Goal: Information Seeking & Learning: Learn about a topic

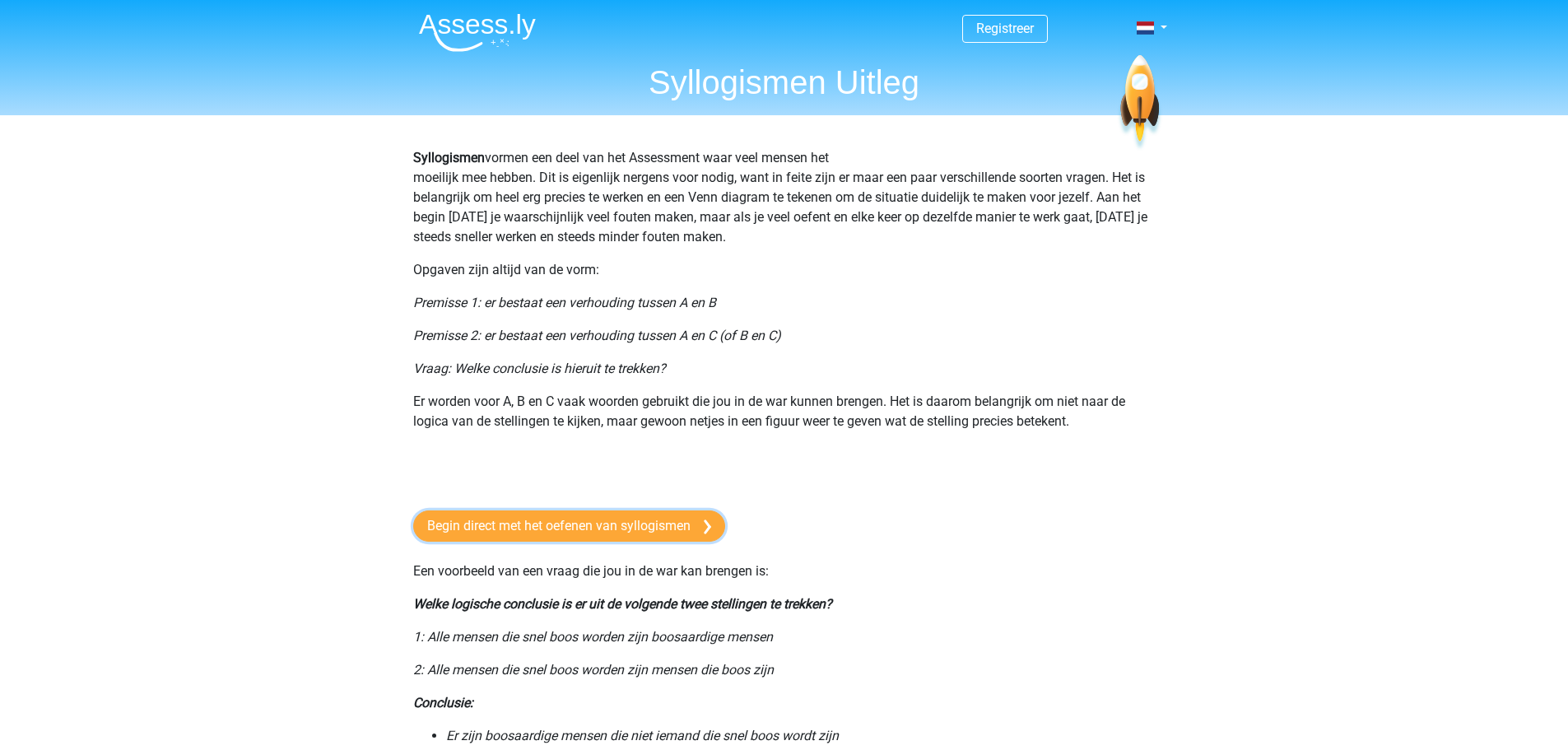
click at [534, 521] on link "Begin direct met het oefenen van syllogismen" at bounding box center [568, 526] width 312 height 31
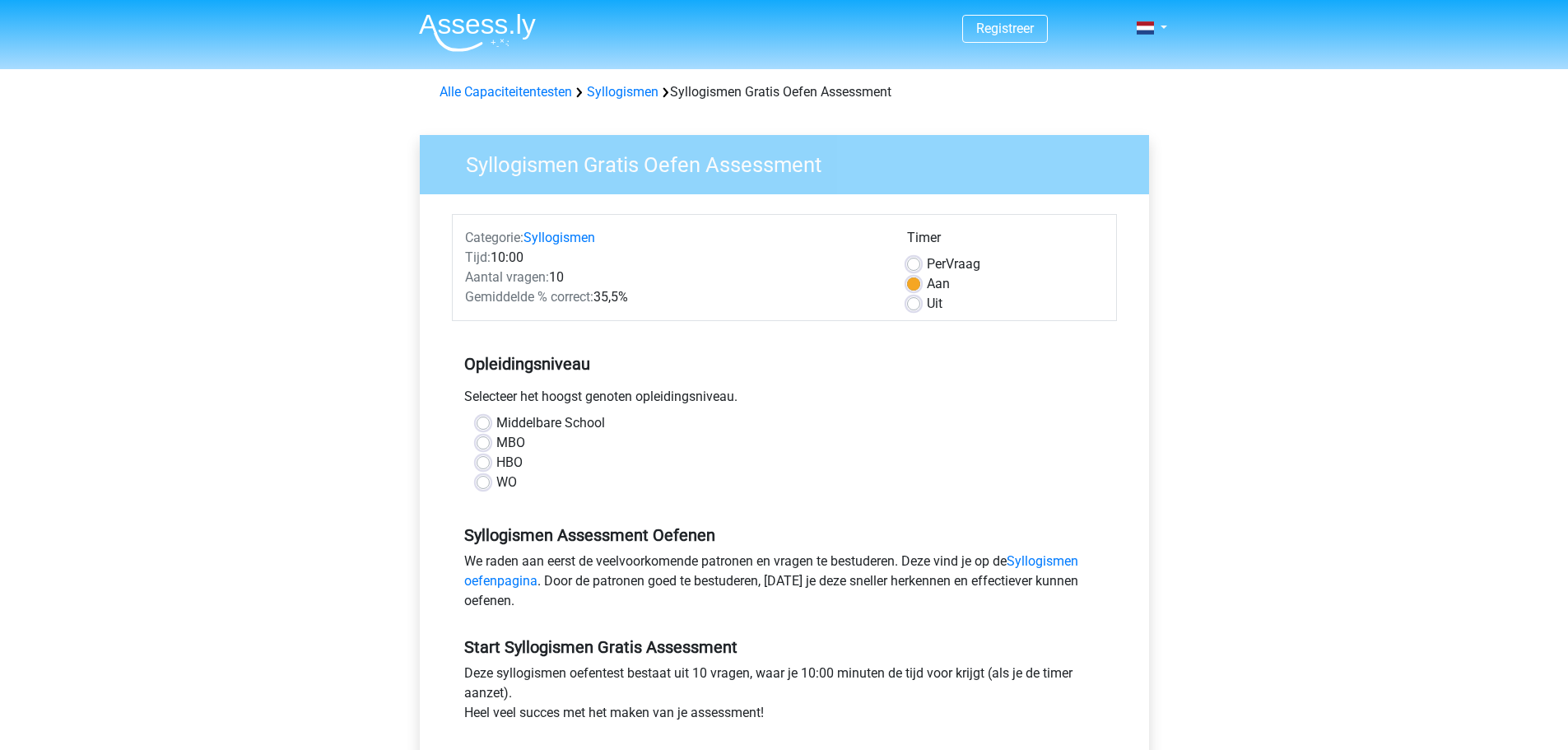
click at [494, 486] on div "WO" at bounding box center [785, 482] width 616 height 19
click at [496, 484] on label "WO" at bounding box center [506, 482] width 20 height 19
click at [484, 484] on input "WO" at bounding box center [484, 480] width 14 height 17
radio input "true"
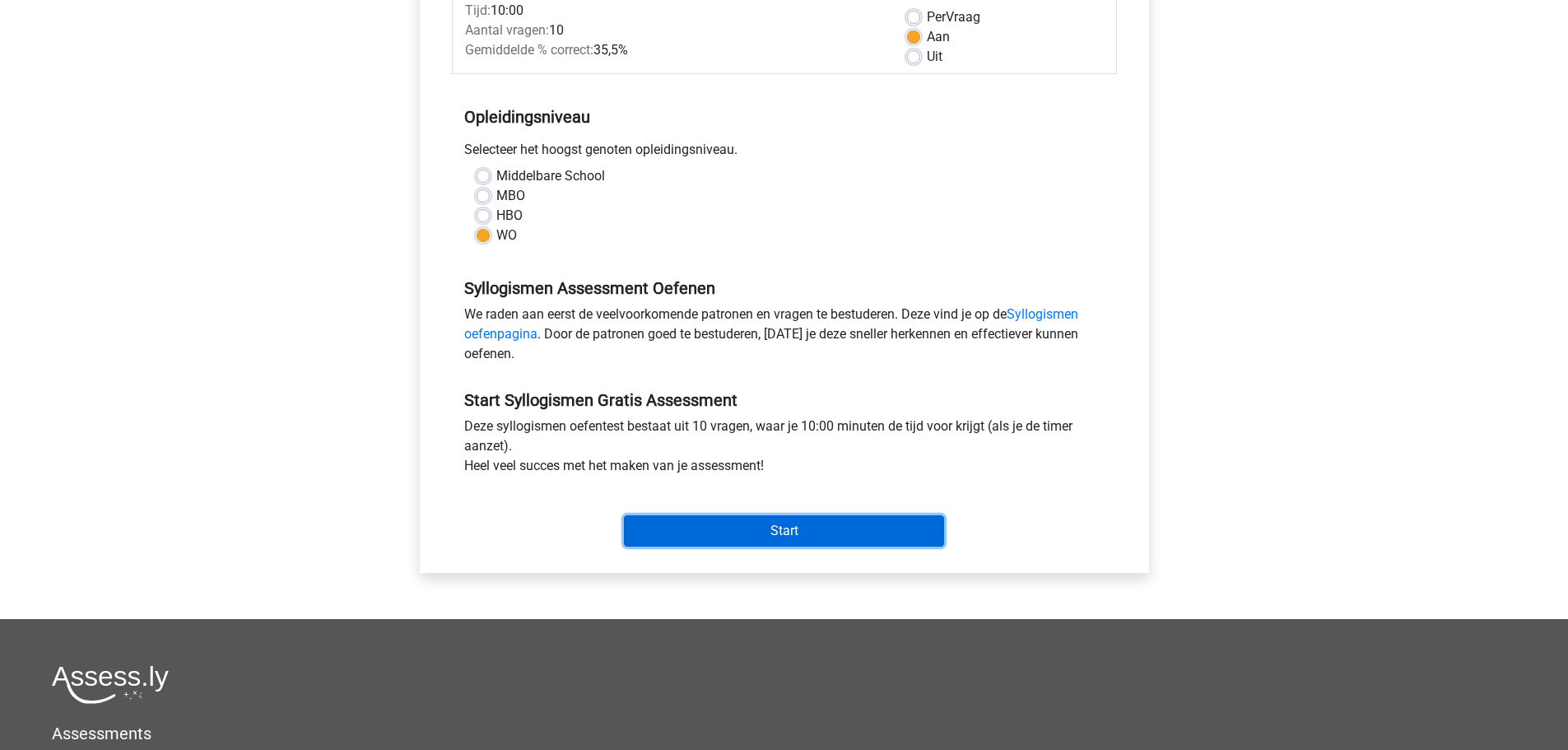
click at [772, 545] on input "Start" at bounding box center [784, 530] width 321 height 31
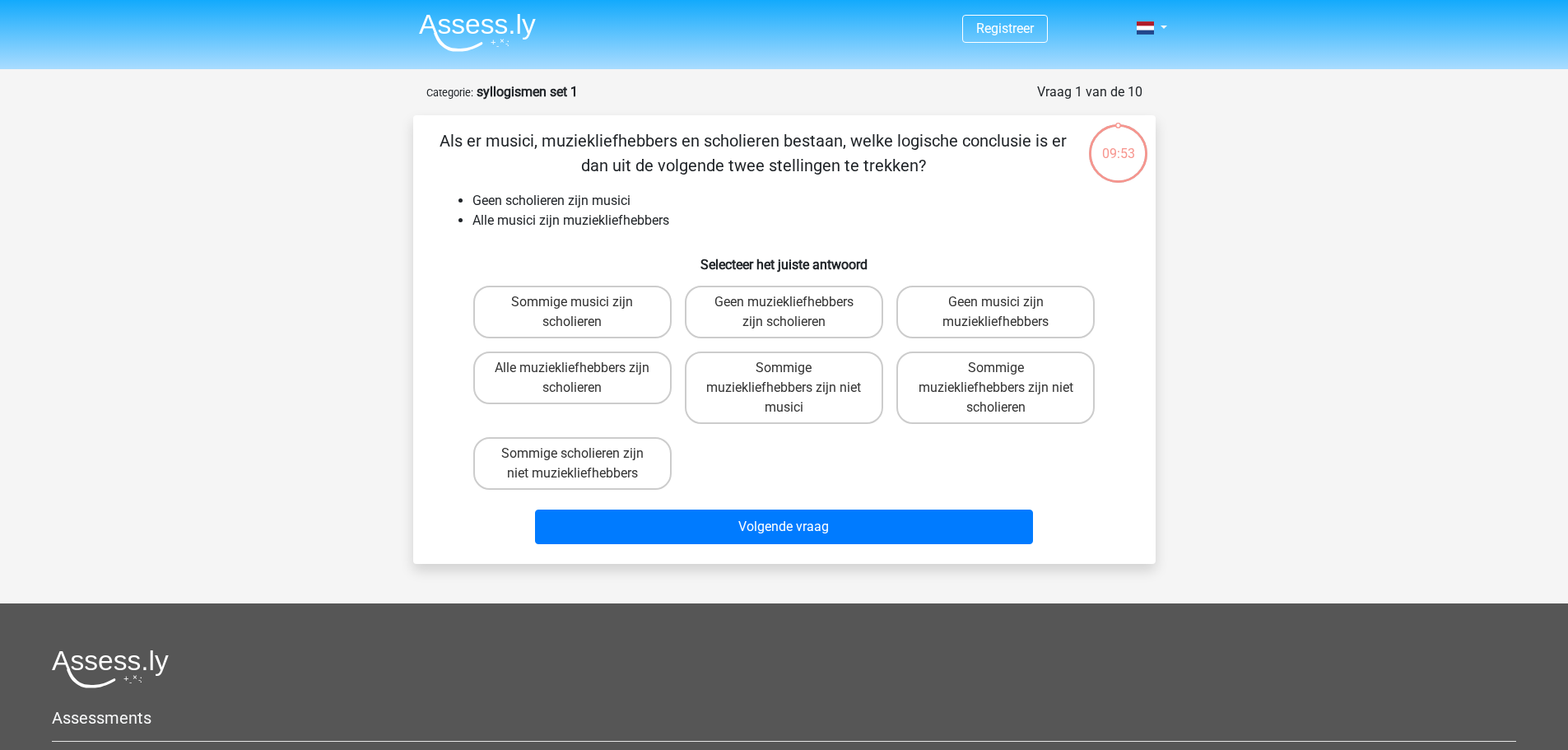
click at [629, 143] on p "Als er musici, muziekliefhebbers en scholieren bestaan, welke logische conclusi…" at bounding box center [753, 153] width 628 height 50
click at [628, 143] on p "Als er musici, muziekliefhebbers en scholieren bestaan, welke logische conclusi…" at bounding box center [753, 153] width 628 height 50
click at [716, 136] on p "Als er musici, muziekliefhebbers en scholieren bestaan, welke logische conclusi…" at bounding box center [753, 153] width 628 height 50
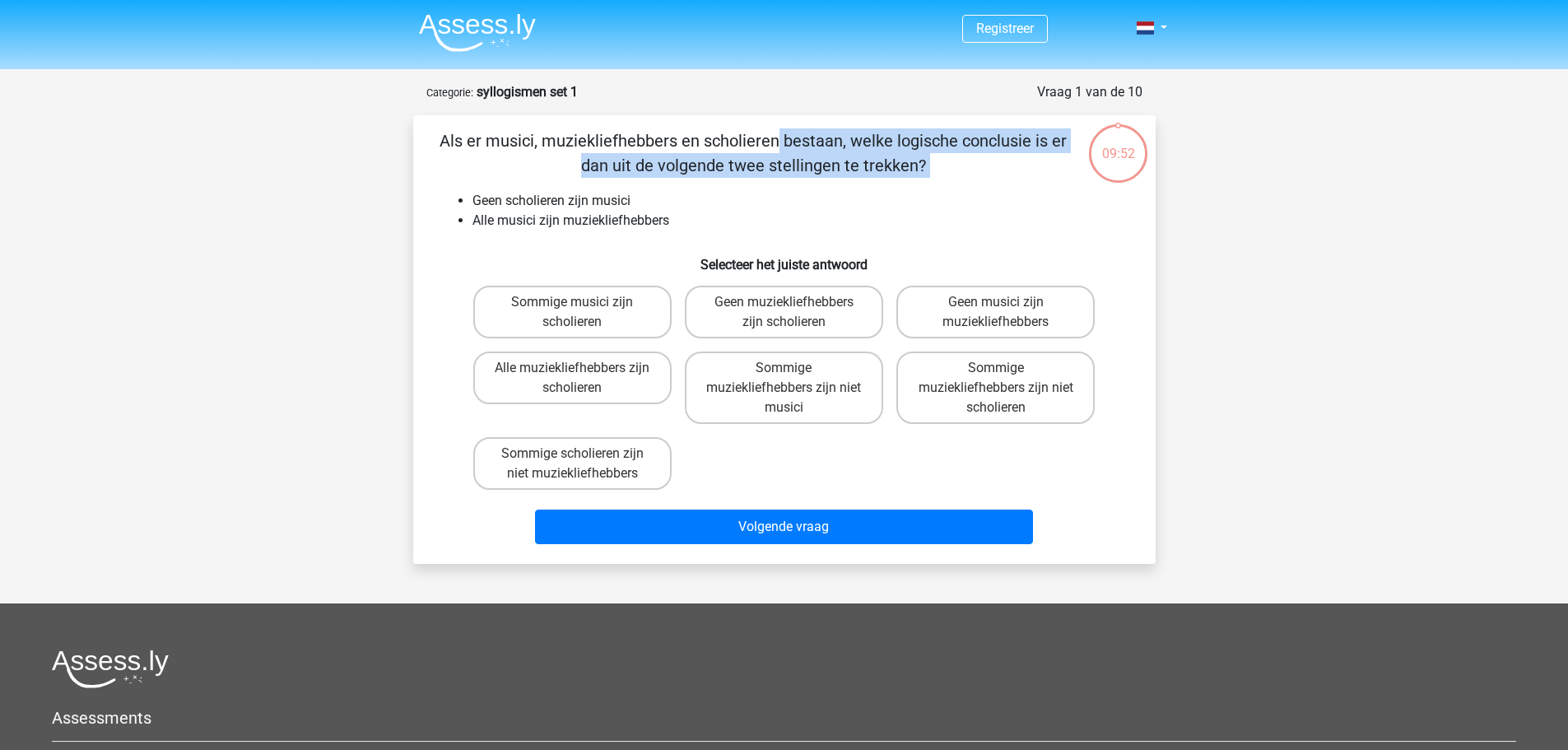
click at [716, 136] on p "Als er musici, muziekliefhebbers en scholieren bestaan, welke logische conclusi…" at bounding box center [753, 153] width 628 height 50
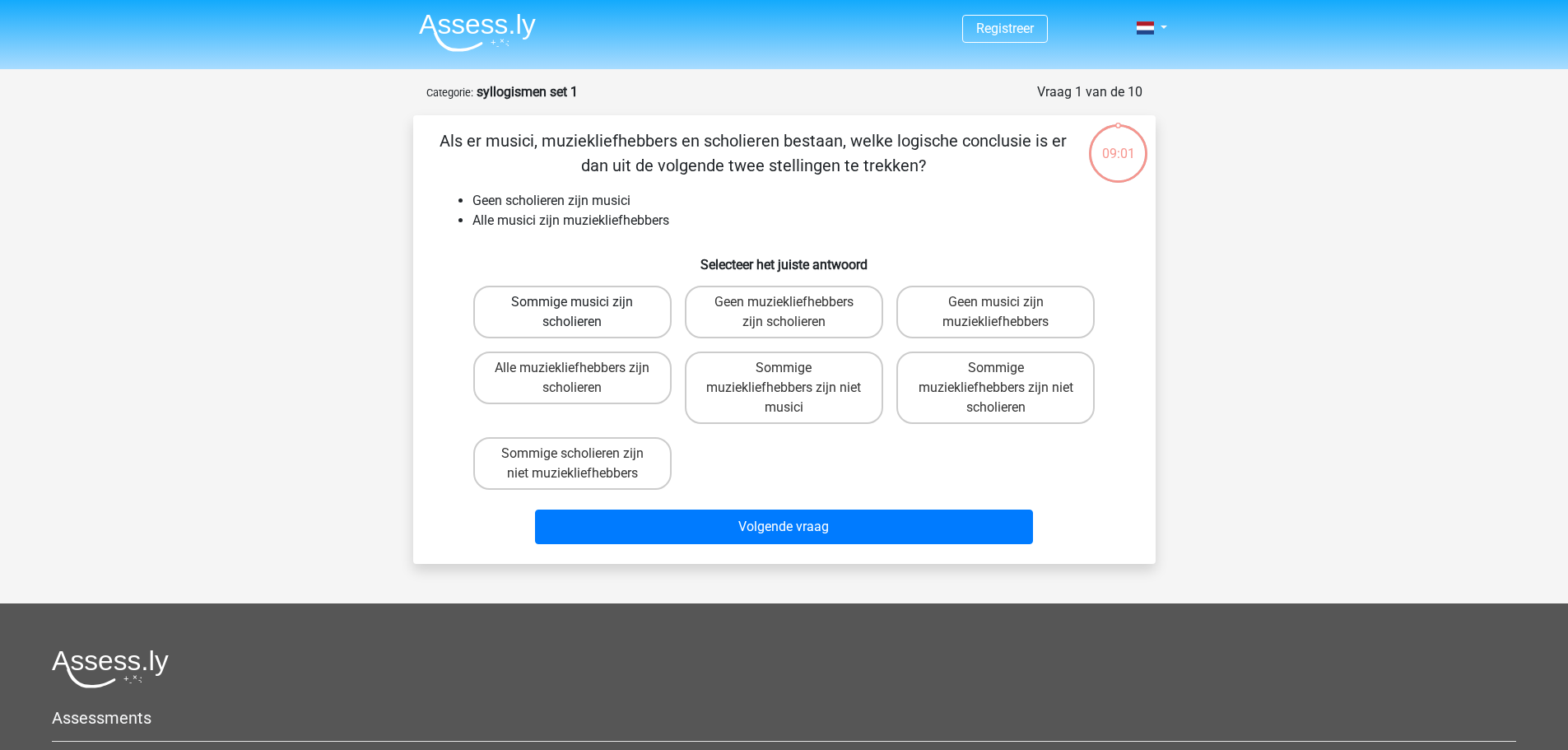
click at [611, 310] on label "Sommige musici zijn scholieren" at bounding box center [572, 312] width 198 height 52
click at [583, 310] on input "Sommige musici zijn scholieren" at bounding box center [577, 307] width 11 height 11
radio input "true"
click at [717, 304] on label "Geen muziekliefhebbers zijn scholieren" at bounding box center [784, 312] width 198 height 52
click at [784, 304] on input "Geen muziekliefhebbers zijn scholieren" at bounding box center [789, 307] width 11 height 11
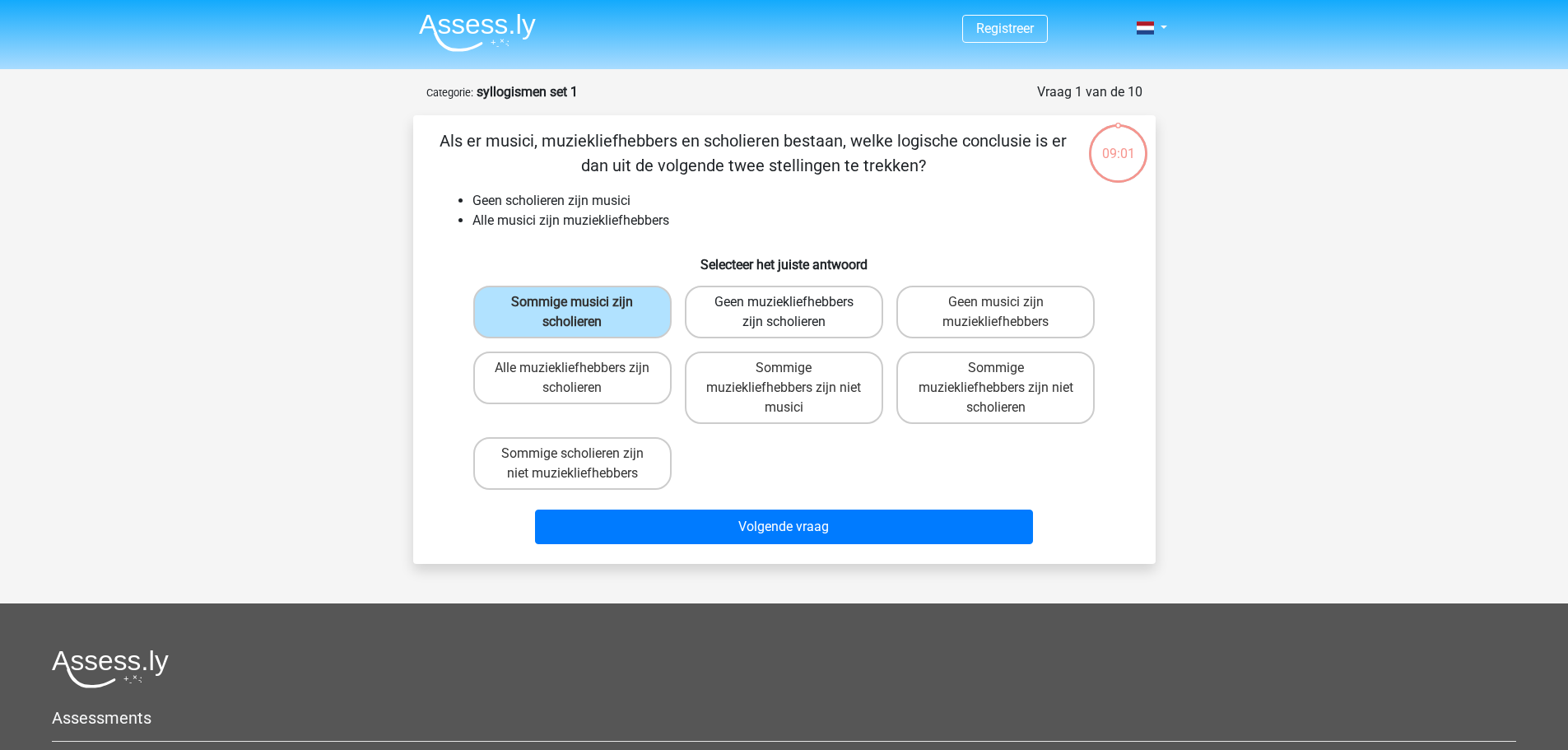
radio input "true"
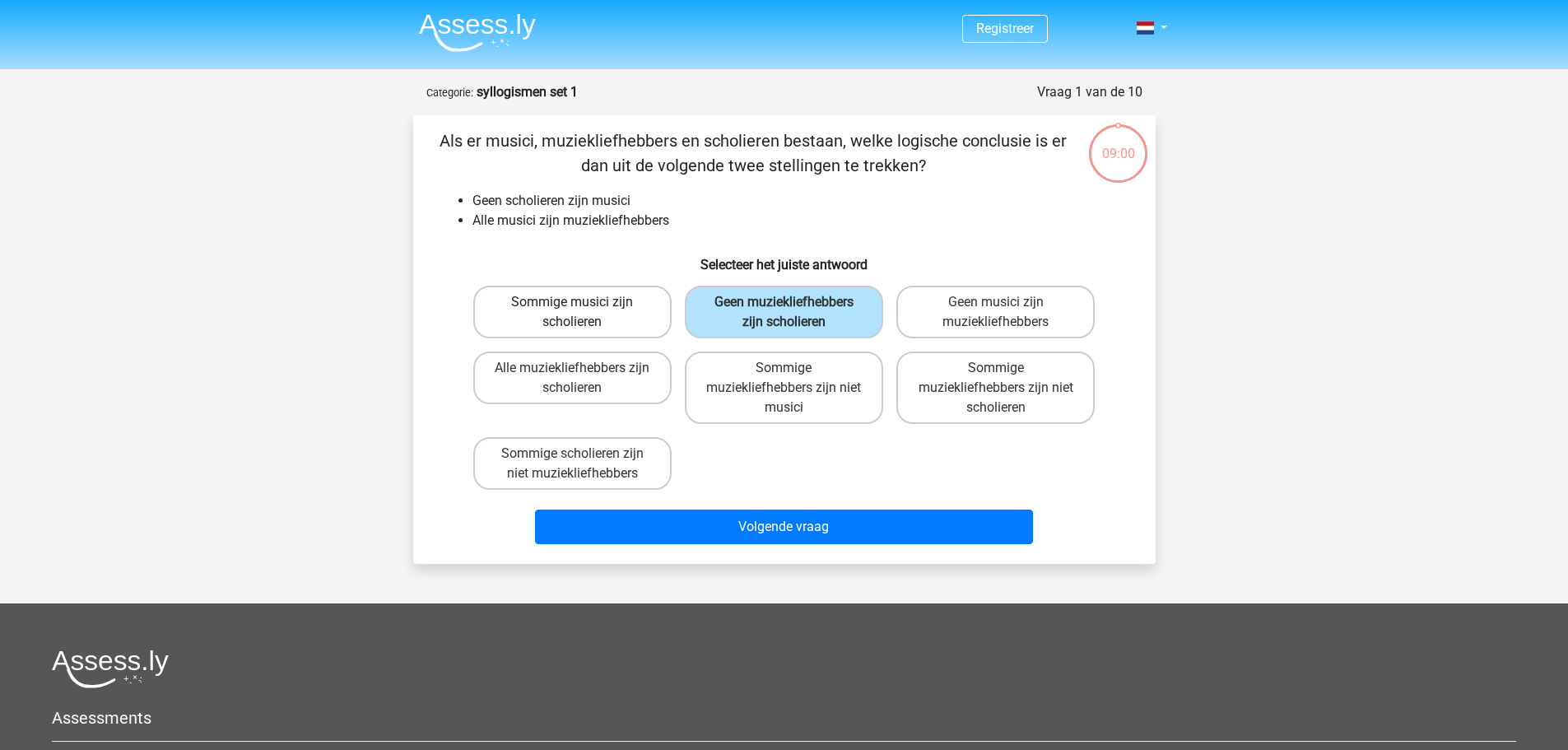
click at [641, 314] on label "Sommige musici zijn scholieren" at bounding box center [572, 312] width 198 height 52
click at [583, 313] on input "Sommige musici zijn scholieren" at bounding box center [577, 307] width 11 height 11
radio input "true"
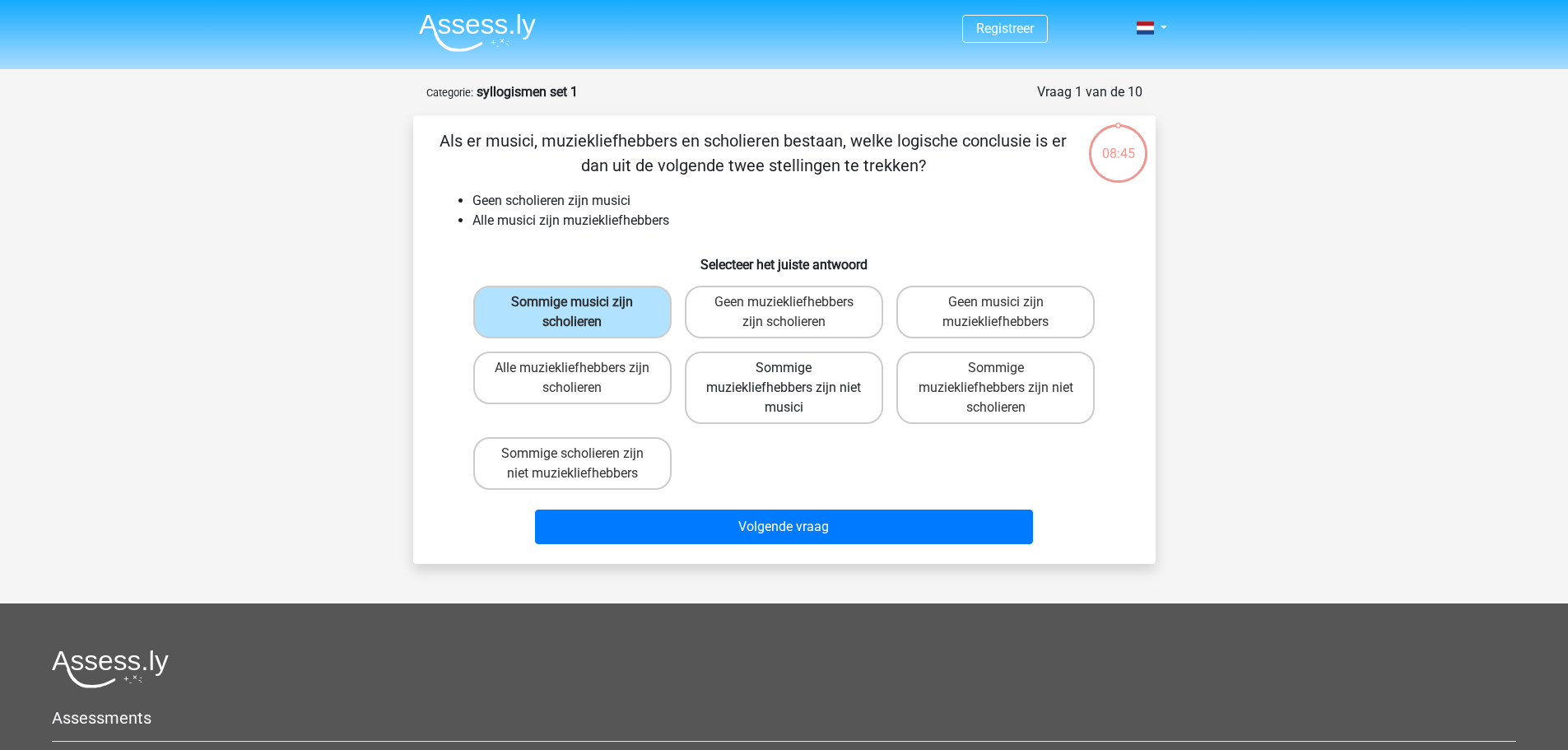
click at [843, 407] on label "Sommige muziekliefhebbers zijn niet musici" at bounding box center [784, 388] width 198 height 73
click at [795, 379] on input "Sommige muziekliefhebbers zijn niet musici" at bounding box center [789, 373] width 11 height 11
radio input "true"
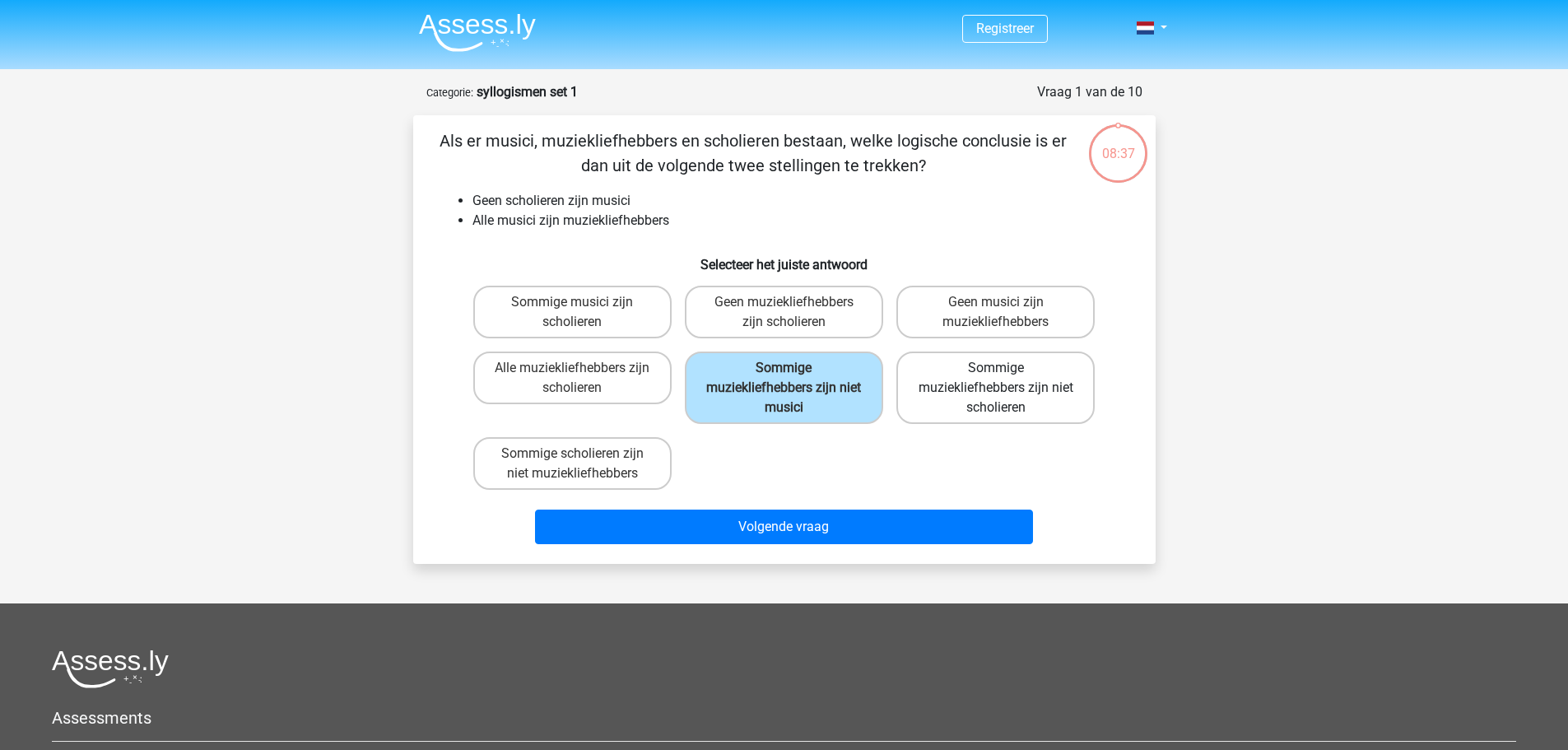
click at [1041, 401] on label "Sommige muziekliefhebbers zijn niet scholieren" at bounding box center [996, 388] width 198 height 73
click at [1006, 379] on input "Sommige muziekliefhebbers zijn niet scholieren" at bounding box center [1001, 373] width 11 height 11
radio input "true"
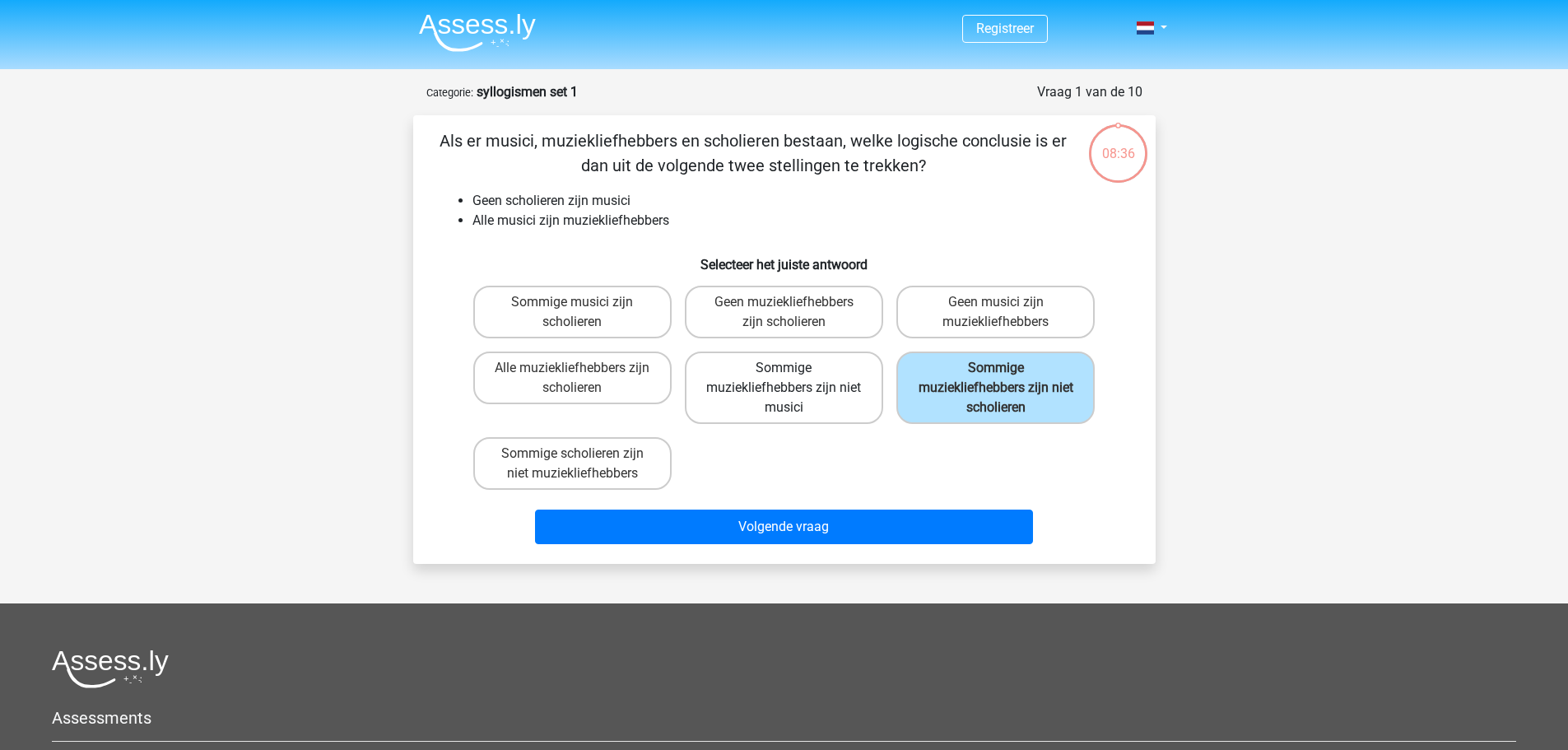
click at [871, 407] on label "Sommige muziekliefhebbers zijn niet musici" at bounding box center [784, 388] width 198 height 73
click at [795, 379] on input "Sommige muziekliefhebbers zijn niet musici" at bounding box center [789, 373] width 11 height 11
radio input "true"
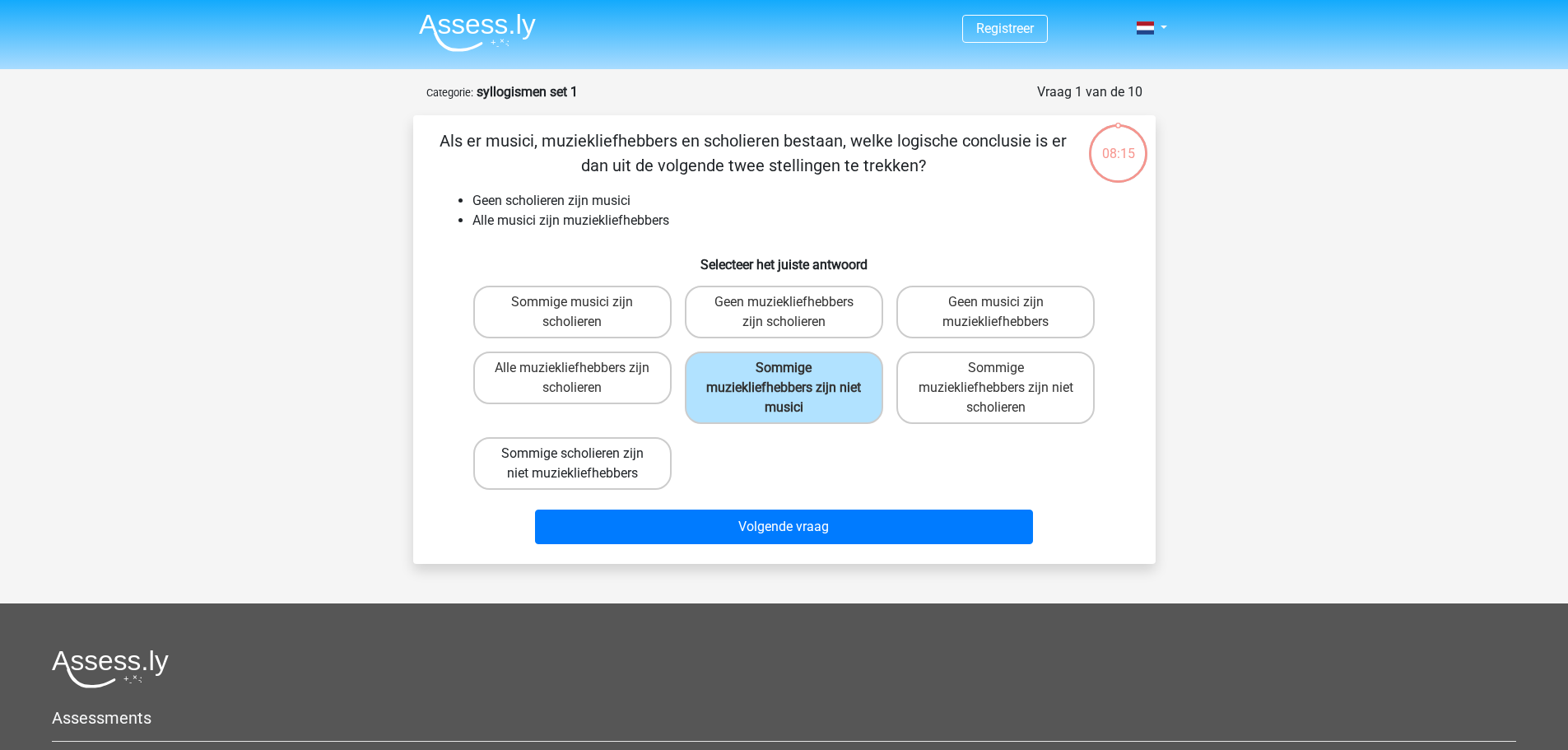
click at [665, 444] on label "Sommige scholieren zijn niet muziekliefhebbers" at bounding box center [572, 463] width 198 height 52
click at [583, 454] on input "Sommige scholieren zijn niet muziekliefhebbers" at bounding box center [577, 459] width 11 height 11
radio input "true"
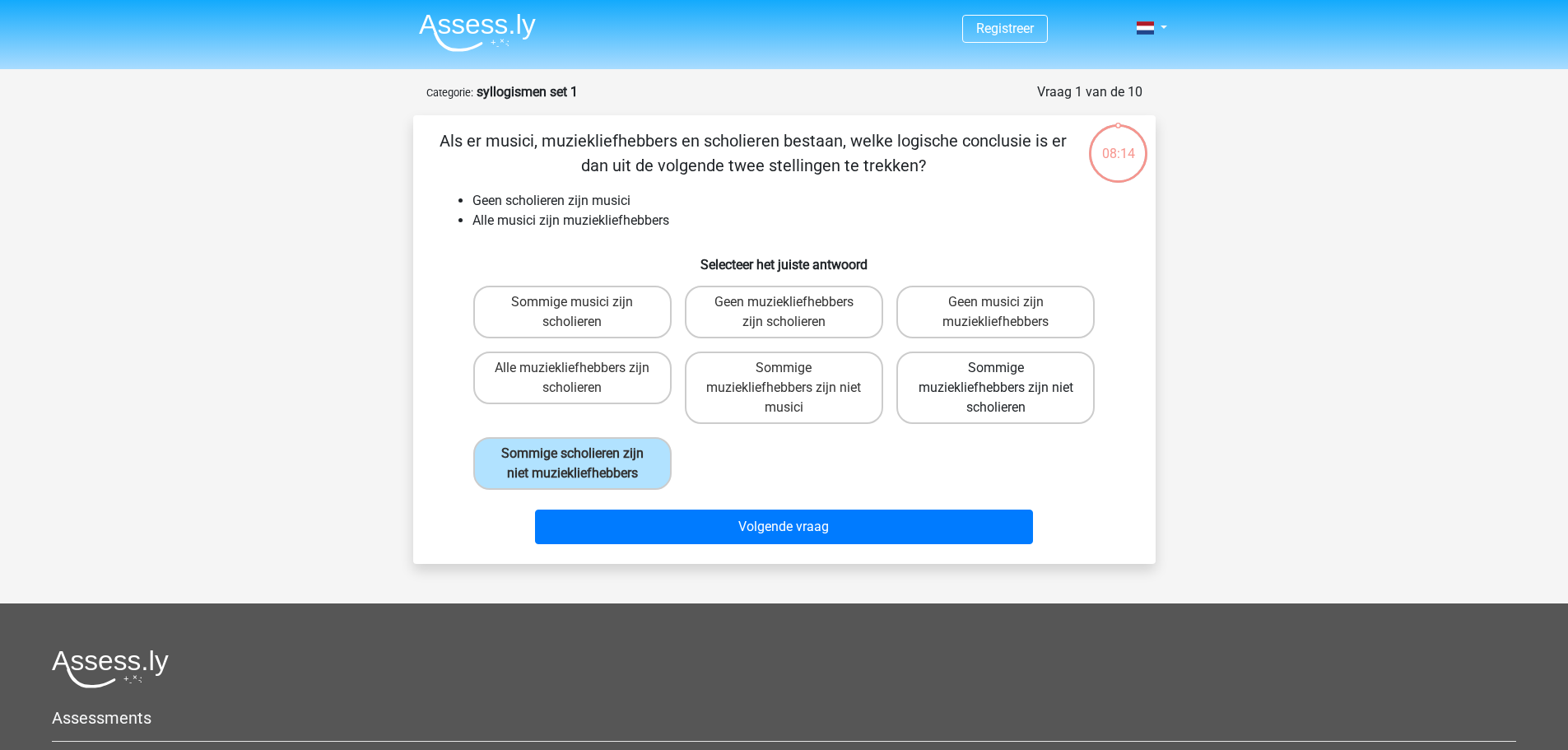
click at [939, 389] on label "Sommige muziekliefhebbers zijn niet scholieren" at bounding box center [996, 388] width 198 height 73
click at [996, 379] on input "Sommige muziekliefhebbers zijn niet scholieren" at bounding box center [1001, 373] width 11 height 11
radio input "true"
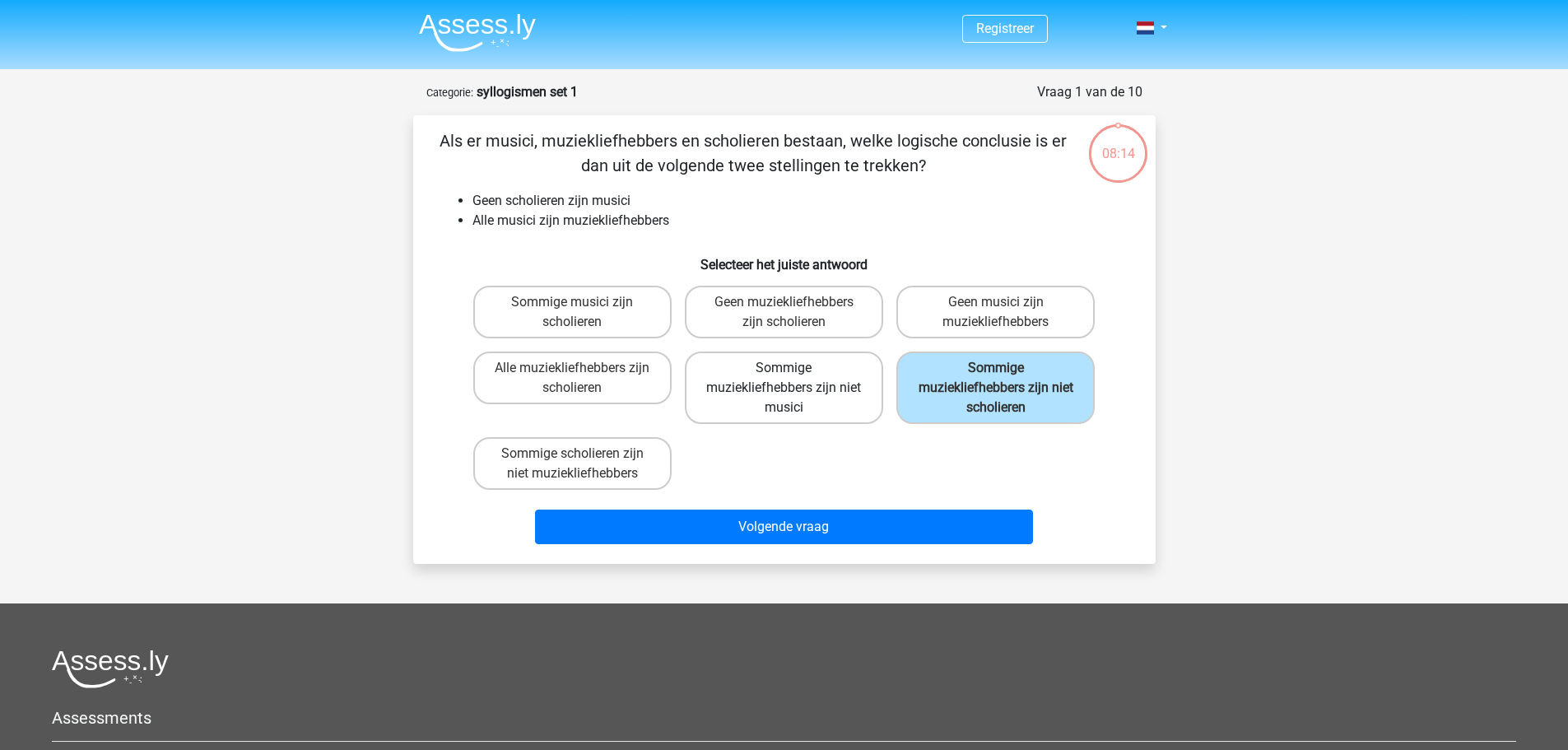
click at [865, 398] on label "Sommige muziekliefhebbers zijn niet musici" at bounding box center [784, 388] width 198 height 73
click at [795, 379] on input "Sommige muziekliefhebbers zijn niet musici" at bounding box center [789, 373] width 11 height 11
radio input "true"
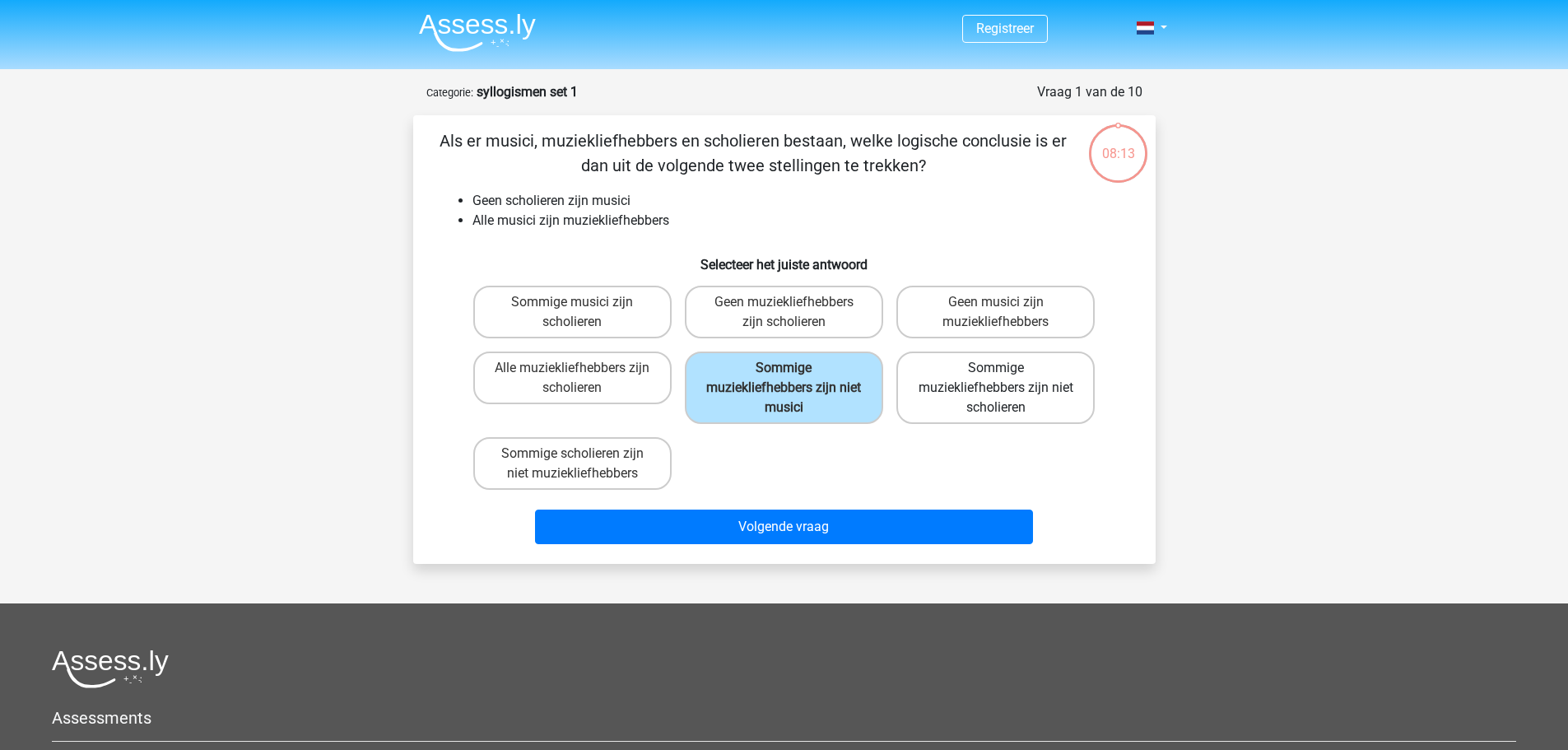
click at [938, 385] on label "Sommige muziekliefhebbers zijn niet scholieren" at bounding box center [996, 388] width 198 height 73
click at [996, 379] on input "Sommige muziekliefhebbers zijn niet scholieren" at bounding box center [1001, 373] width 11 height 11
radio input "true"
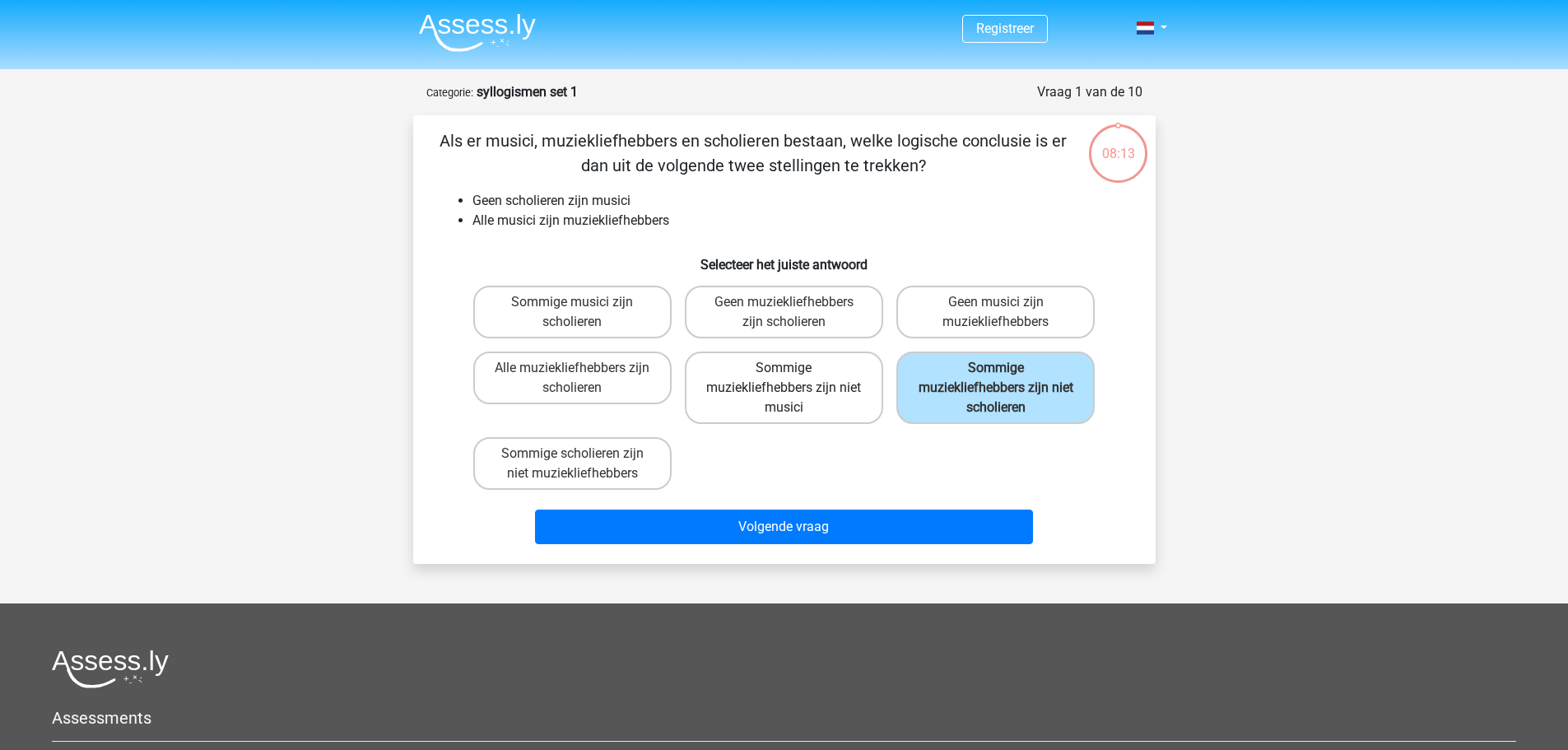
click at [866, 400] on label "Sommige muziekliefhebbers zijn niet musici" at bounding box center [784, 388] width 198 height 73
click at [795, 379] on input "Sommige muziekliefhebbers zijn niet musici" at bounding box center [789, 373] width 11 height 11
radio input "true"
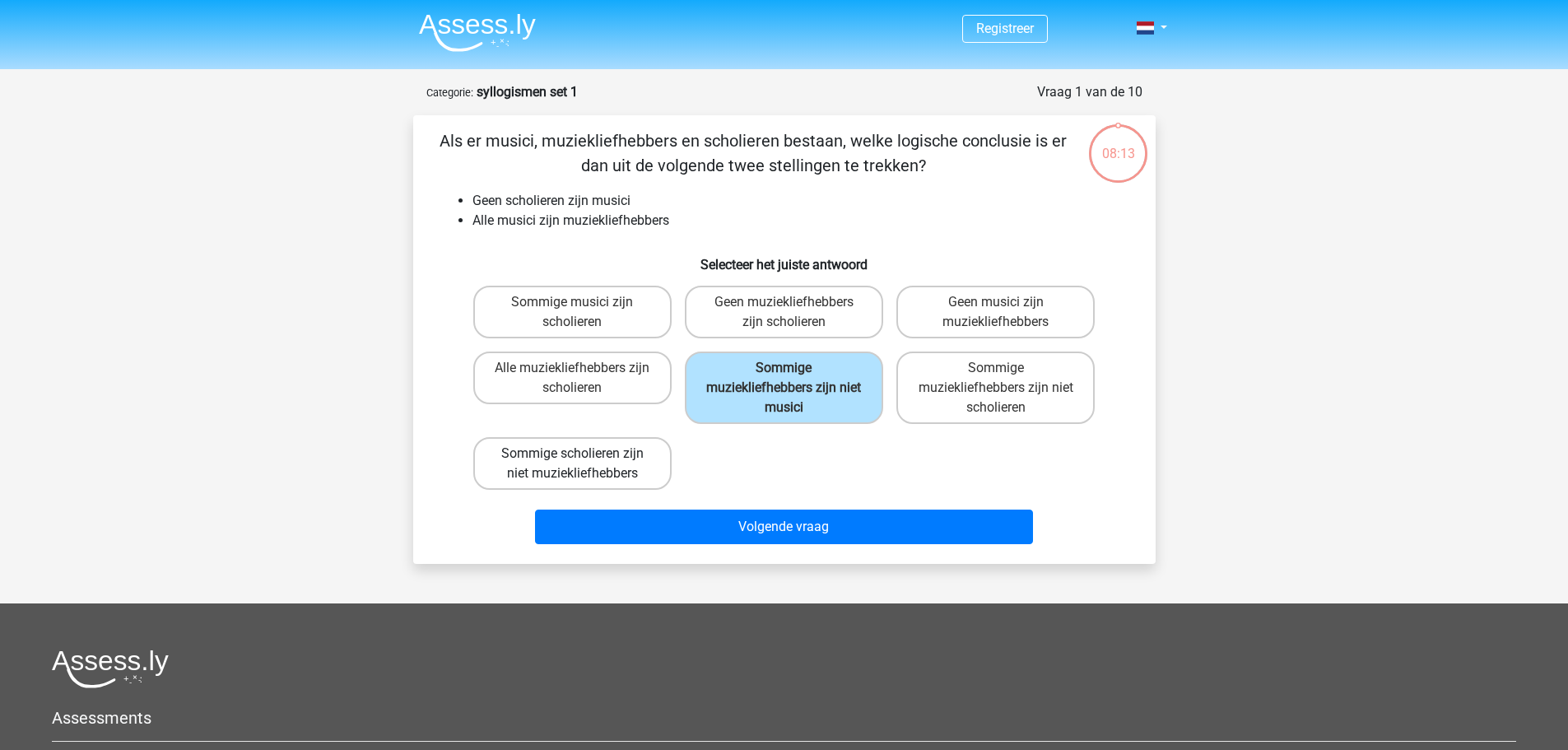
click at [629, 471] on label "Sommige scholieren zijn niet muziekliefhebbers" at bounding box center [572, 463] width 198 height 52
click at [583, 464] on input "Sommige scholieren zijn niet muziekliefhebbers" at bounding box center [577, 459] width 11 height 11
radio input "true"
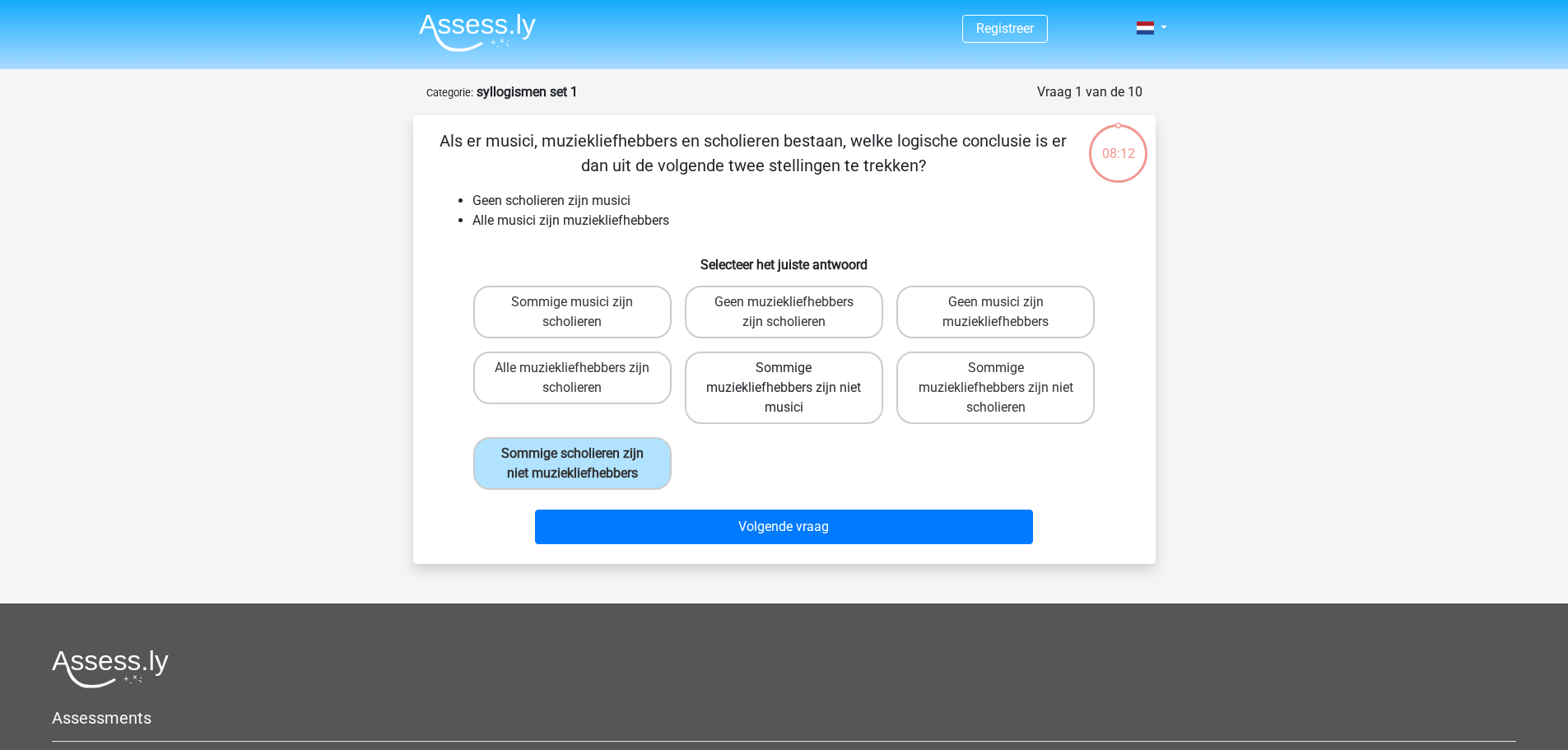
click at [789, 412] on label "Sommige muziekliefhebbers zijn niet musici" at bounding box center [784, 388] width 198 height 73
click at [789, 379] on input "Sommige muziekliefhebbers zijn niet musici" at bounding box center [789, 373] width 11 height 11
radio input "true"
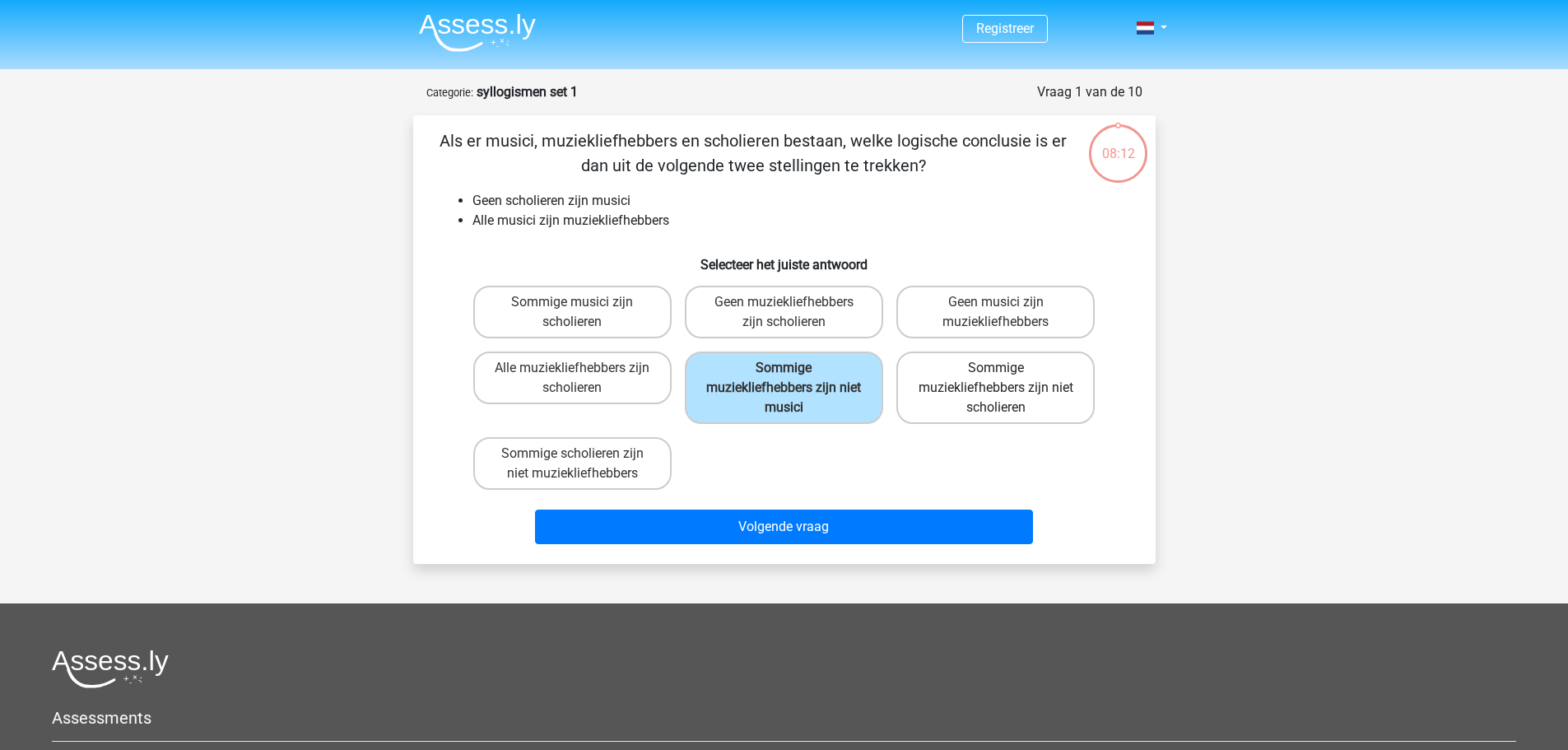
click at [958, 391] on label "Sommige muziekliefhebbers zijn niet scholieren" at bounding box center [996, 388] width 198 height 73
click at [996, 379] on input "Sommige muziekliefhebbers zijn niet scholieren" at bounding box center [1001, 373] width 11 height 11
radio input "true"
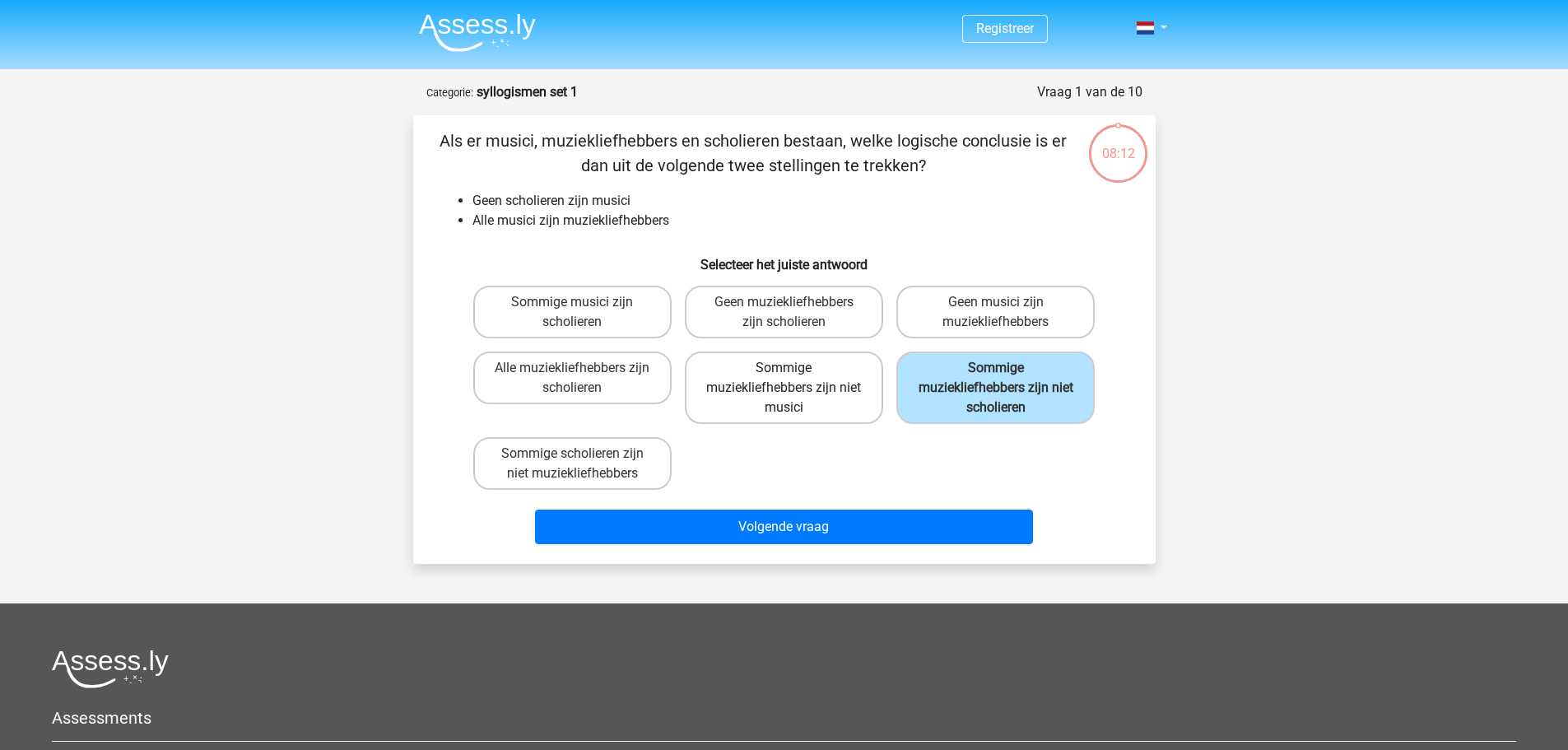
drag, startPoint x: 789, startPoint y: 396, endPoint x: 751, endPoint y: 416, distance: 42.9
click at [784, 400] on label "Sommige muziekliefhebbers zijn niet musici" at bounding box center [784, 388] width 198 height 73
click at [784, 379] on input "Sommige muziekliefhebbers zijn niet musici" at bounding box center [789, 373] width 11 height 11
radio input "true"
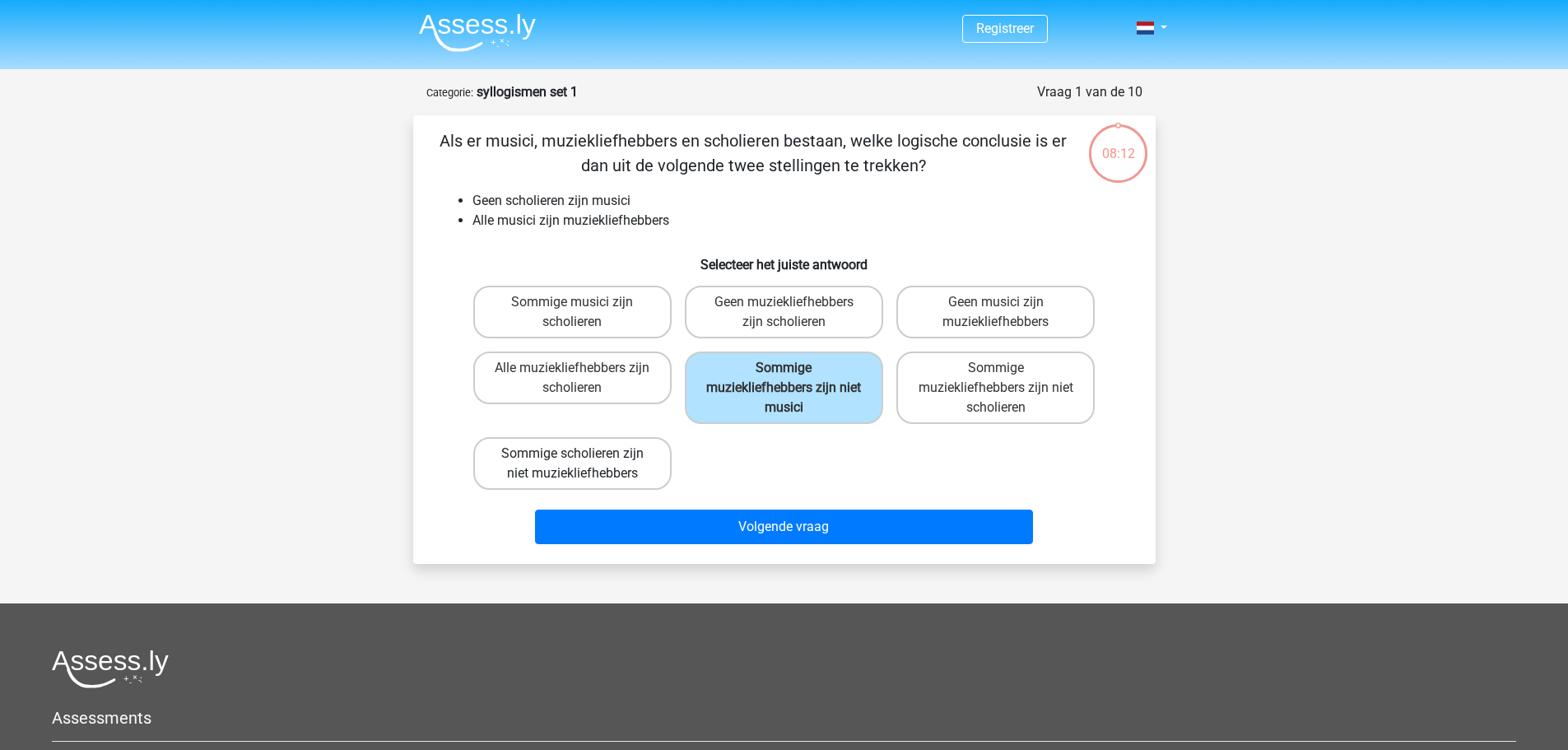
click at [655, 449] on div "Sommige scholieren zijn niet muziekliefhebbers" at bounding box center [572, 463] width 212 height 66
click at [799, 387] on label "Sommige muziekliefhebbers zijn niet musici" at bounding box center [784, 388] width 198 height 73
click at [795, 379] on input "Sommige muziekliefhebbers zijn niet musici" at bounding box center [789, 373] width 11 height 11
click at [919, 389] on label "Sommige muziekliefhebbers zijn niet scholieren" at bounding box center [996, 388] width 198 height 73
click at [996, 379] on input "Sommige muziekliefhebbers zijn niet scholieren" at bounding box center [1001, 373] width 11 height 11
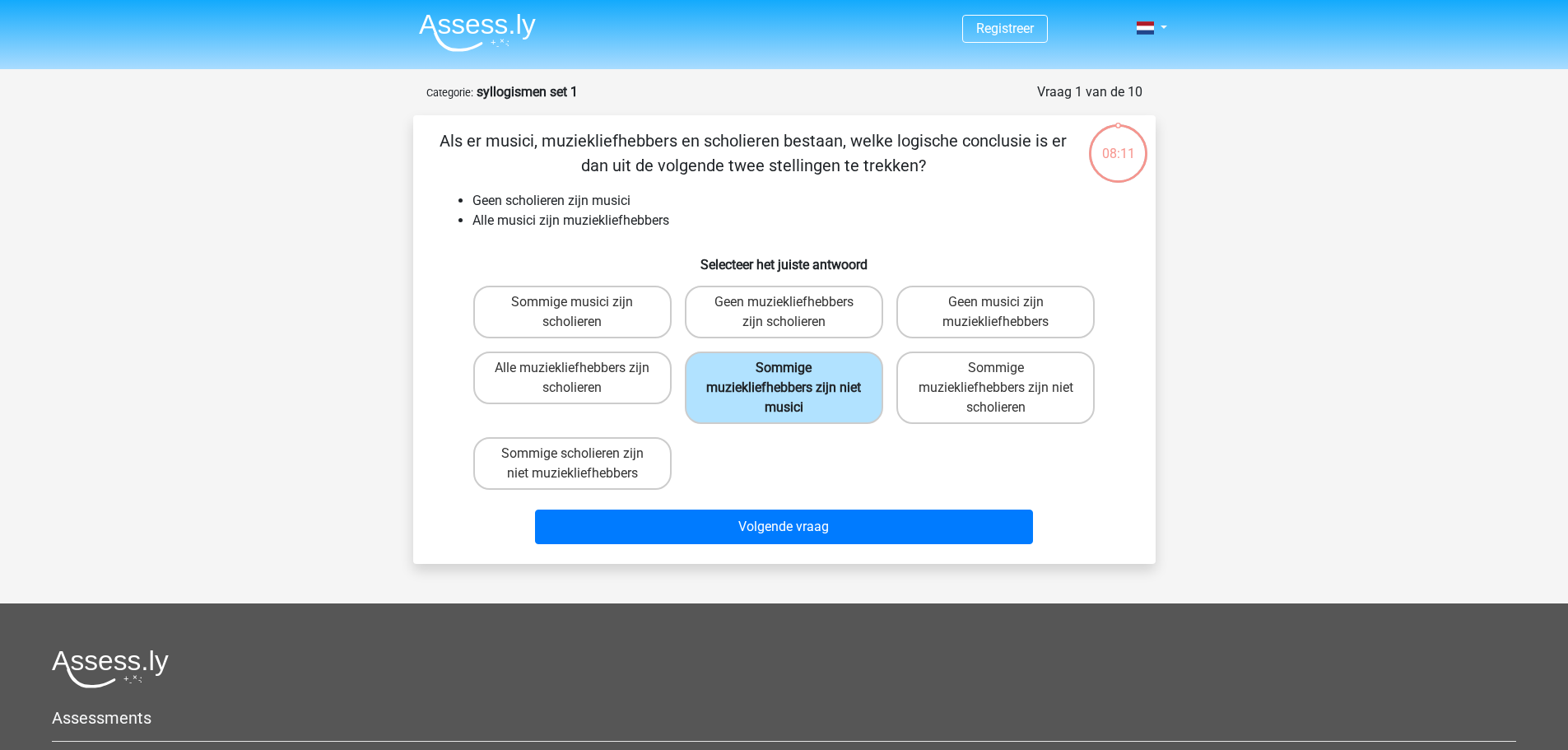
radio input "true"
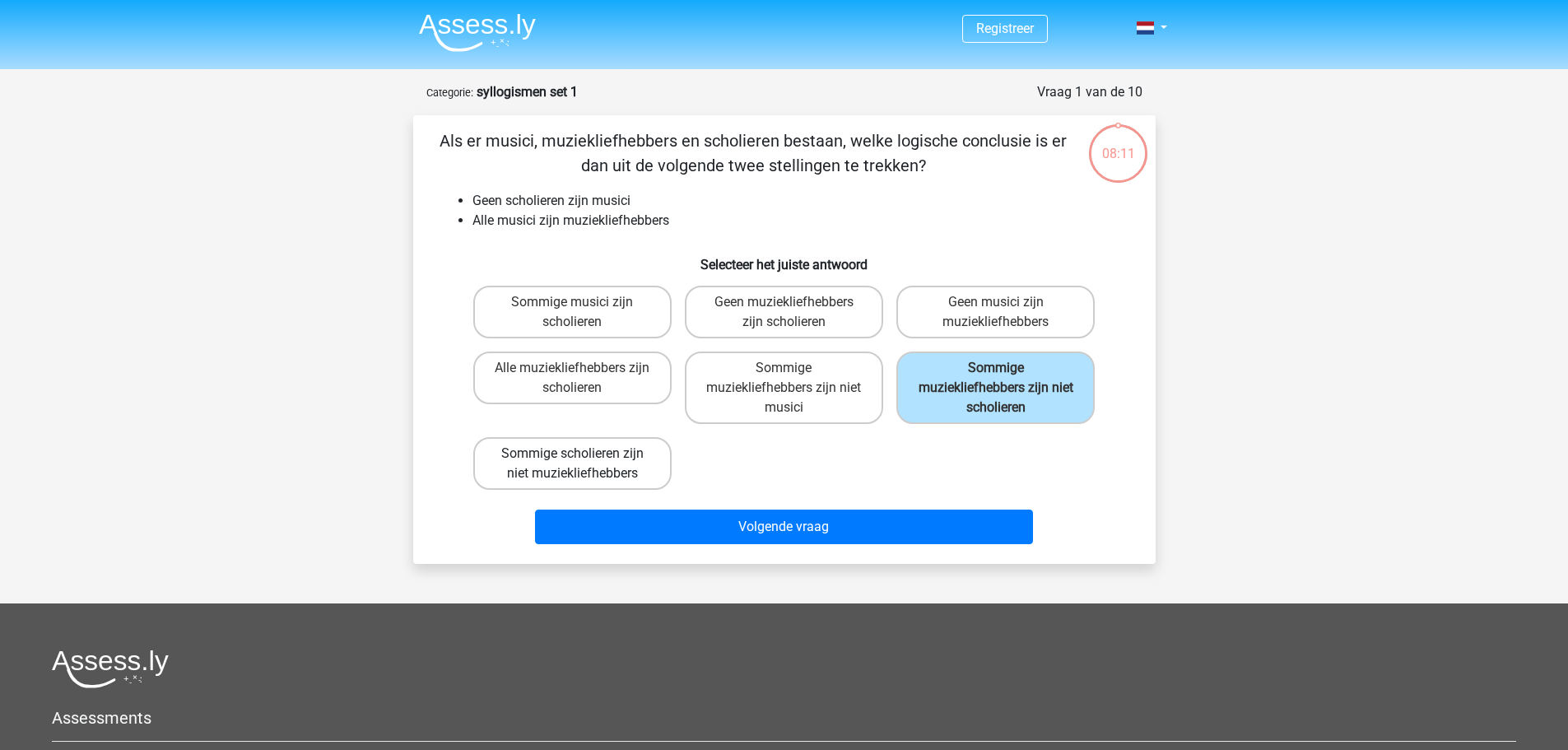
click at [607, 460] on label "Sommige scholieren zijn niet muziekliefhebbers" at bounding box center [572, 463] width 198 height 52
click at [583, 460] on input "Sommige scholieren zijn niet muziekliefhebbers" at bounding box center [577, 459] width 11 height 11
radio input "true"
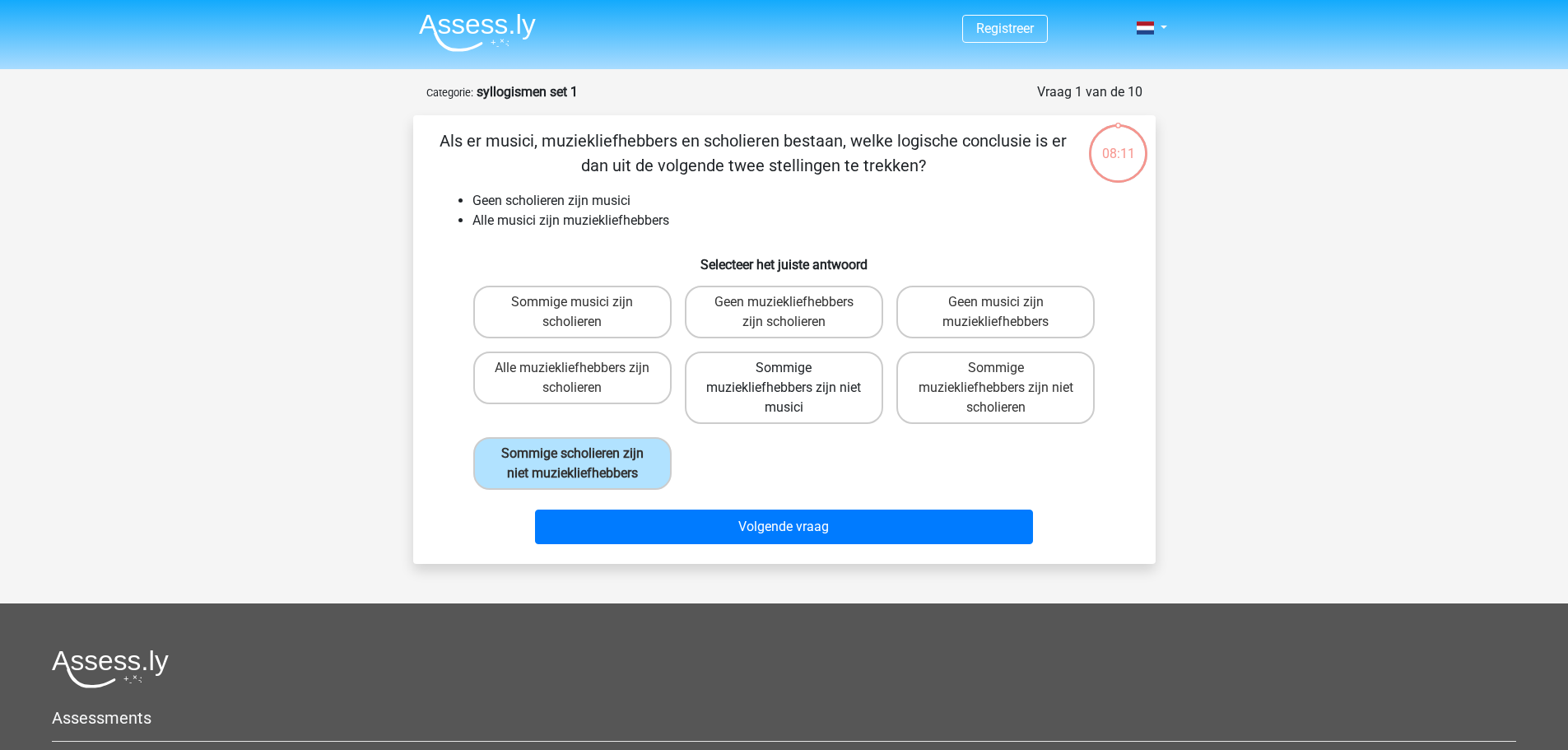
click at [726, 385] on label "Sommige muziekliefhebbers zijn niet musici" at bounding box center [784, 388] width 198 height 73
click at [784, 379] on input "Sommige muziekliefhebbers zijn niet musici" at bounding box center [789, 373] width 11 height 11
radio input "true"
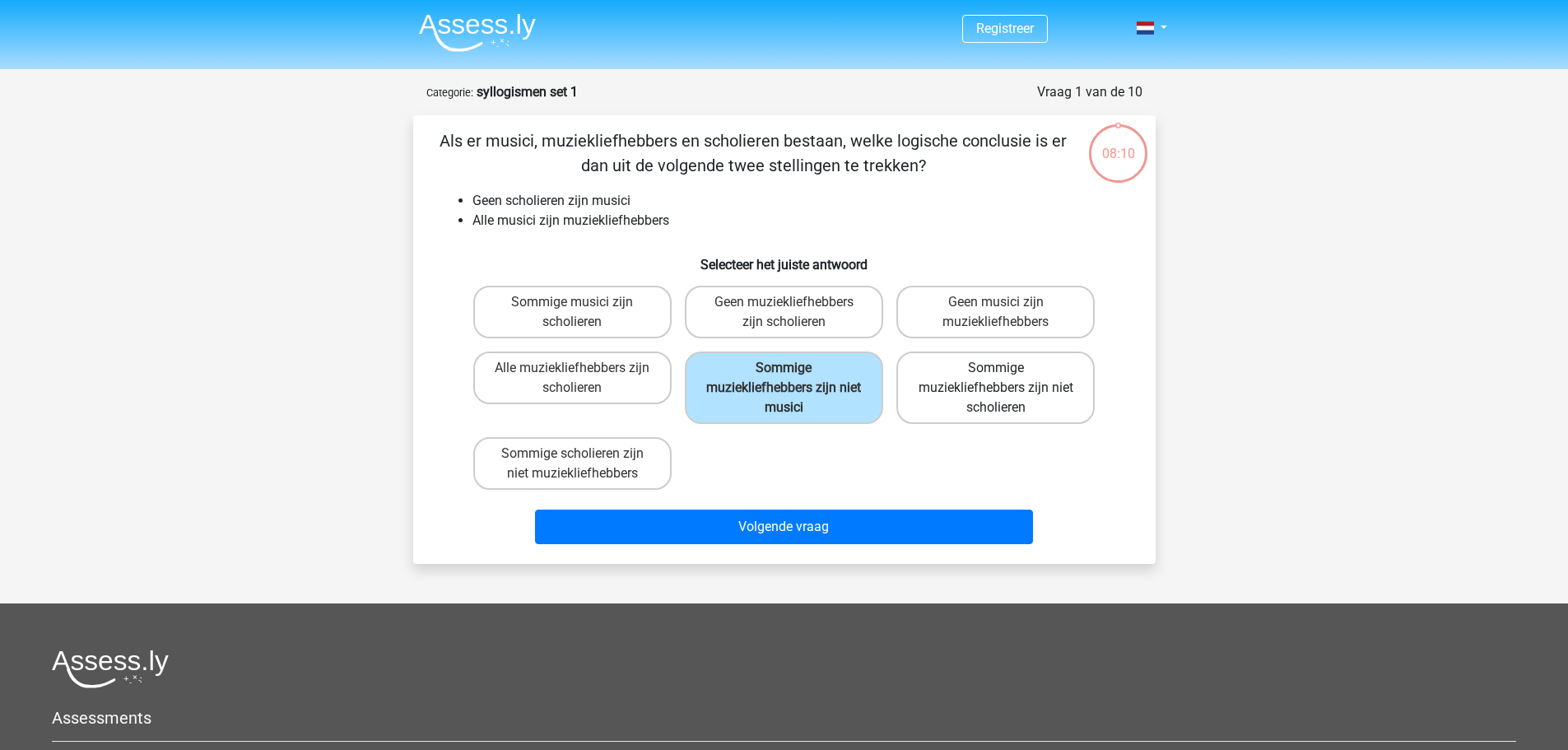
drag, startPoint x: 971, startPoint y: 362, endPoint x: 958, endPoint y: 375, distance: 18.4
click at [971, 363] on label "Sommige muziekliefhebbers zijn niet scholieren" at bounding box center [996, 388] width 198 height 73
click at [996, 368] on input "Sommige muziekliefhebbers zijn niet scholieren" at bounding box center [1001, 373] width 11 height 11
radio input "true"
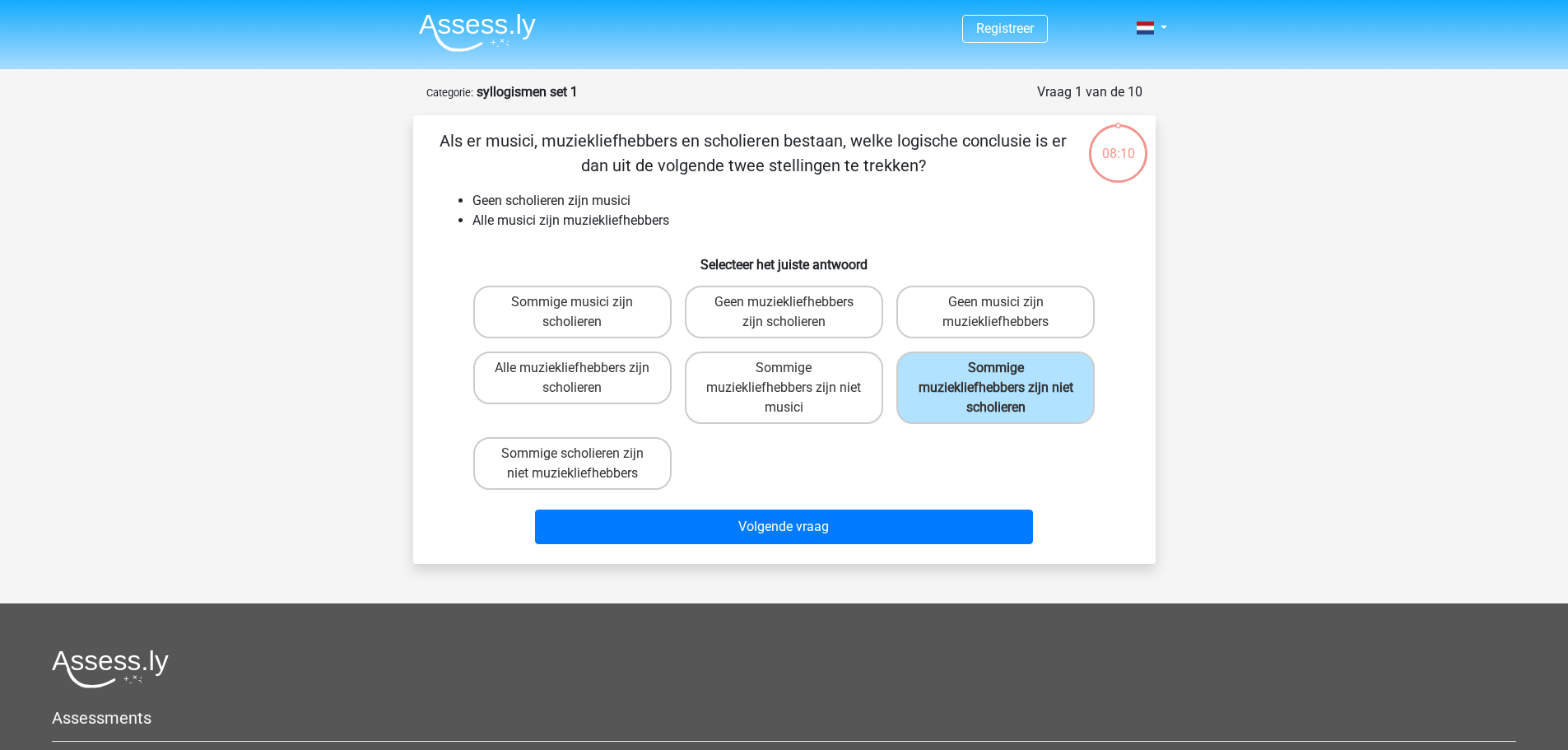
click at [694, 437] on div "Sommige musici zijn scholieren Geen muziekliefhebbers zijn scholieren Geen musi…" at bounding box center [784, 388] width 635 height 218
click at [640, 470] on label "Sommige scholieren zijn niet muziekliefhebbers" at bounding box center [572, 463] width 198 height 52
click at [583, 464] on input "Sommige scholieren zijn niet muziekliefhebbers" at bounding box center [577, 459] width 11 height 11
radio input "true"
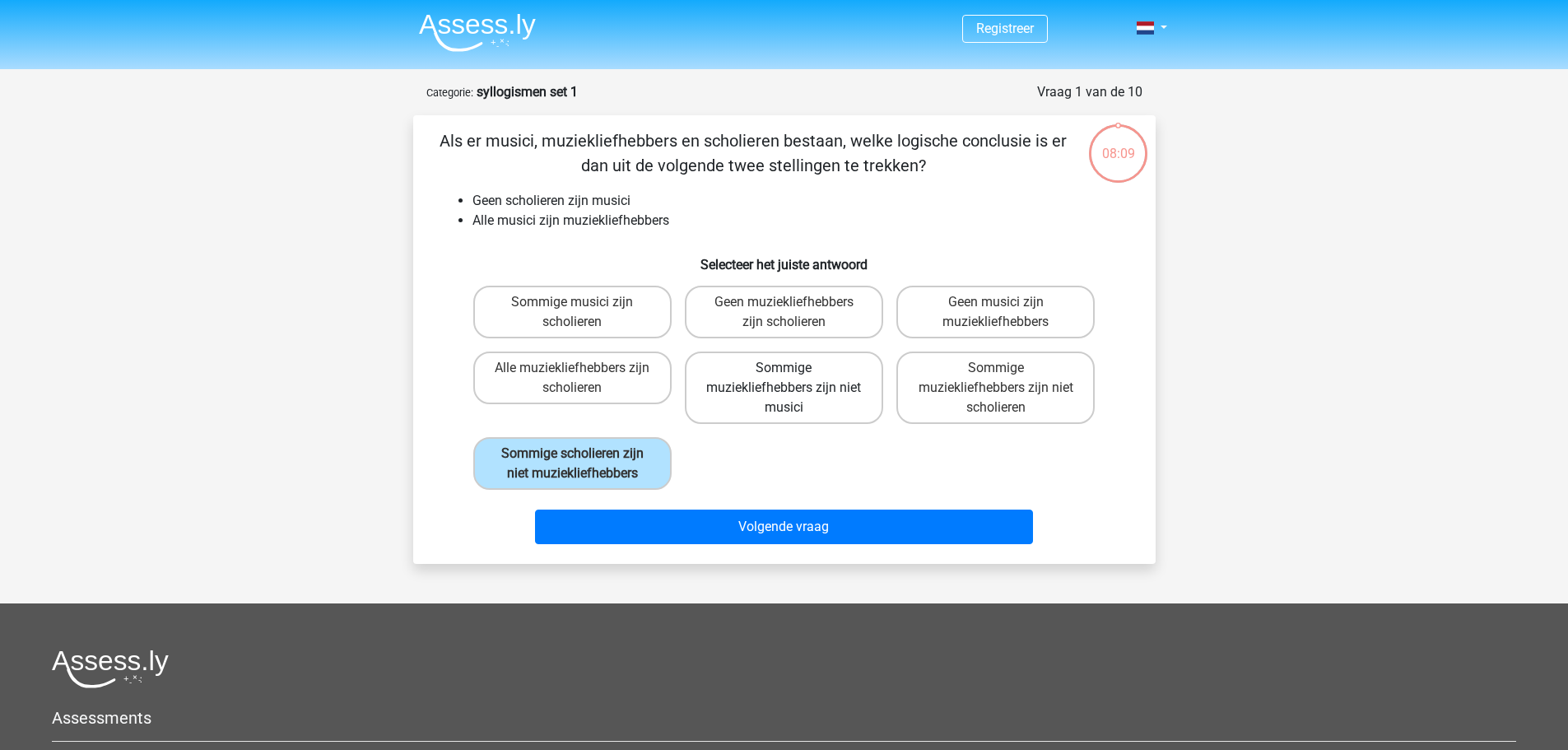
click at [804, 395] on label "Sommige muziekliefhebbers zijn niet musici" at bounding box center [784, 388] width 198 height 73
click at [795, 379] on input "Sommige muziekliefhebbers zijn niet musici" at bounding box center [789, 373] width 11 height 11
radio input "true"
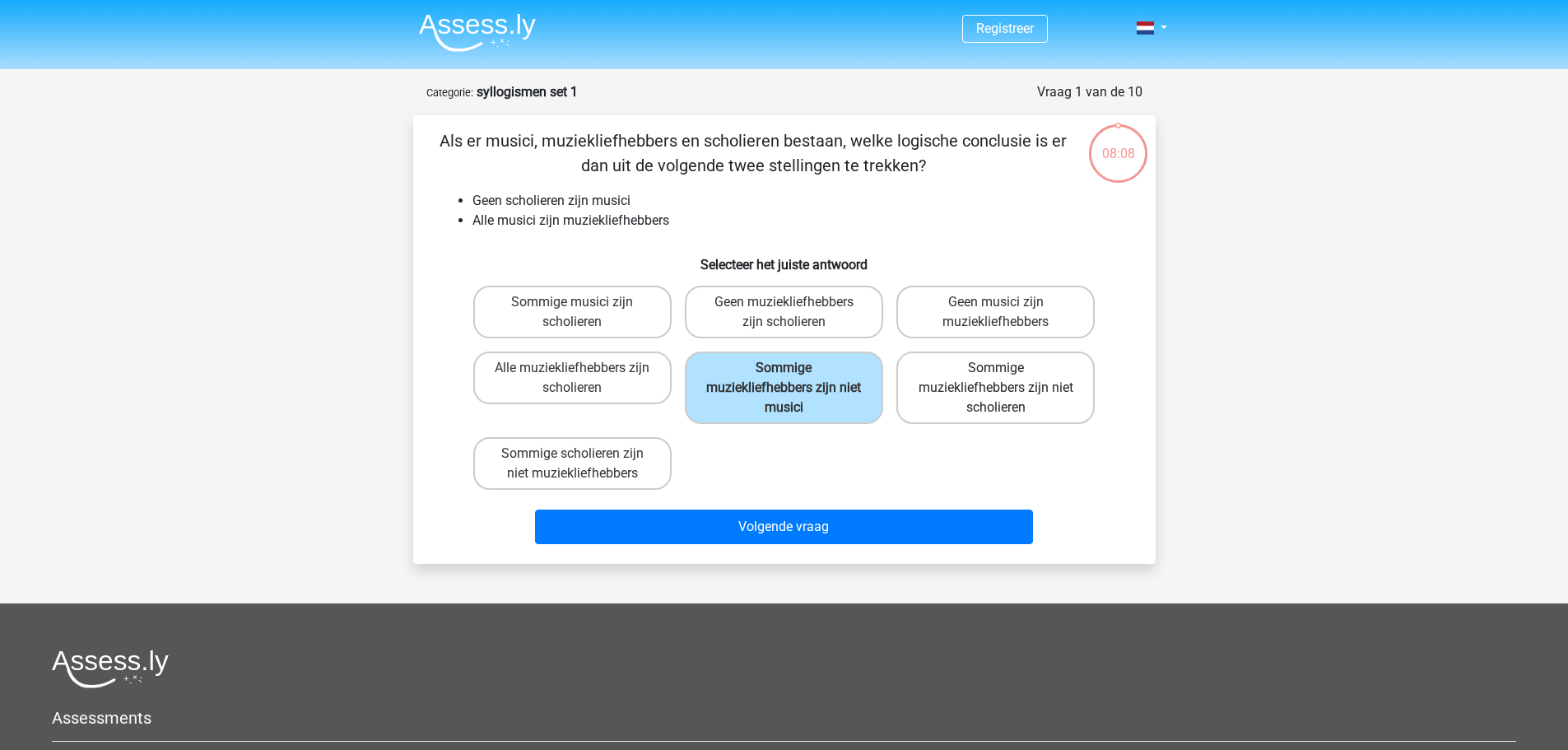
click at [970, 373] on label "Sommige muziekliefhebbers zijn niet scholieren" at bounding box center [996, 388] width 198 height 73
click at [996, 373] on input "Sommige muziekliefhebbers zijn niet scholieren" at bounding box center [1001, 373] width 11 height 11
radio input "true"
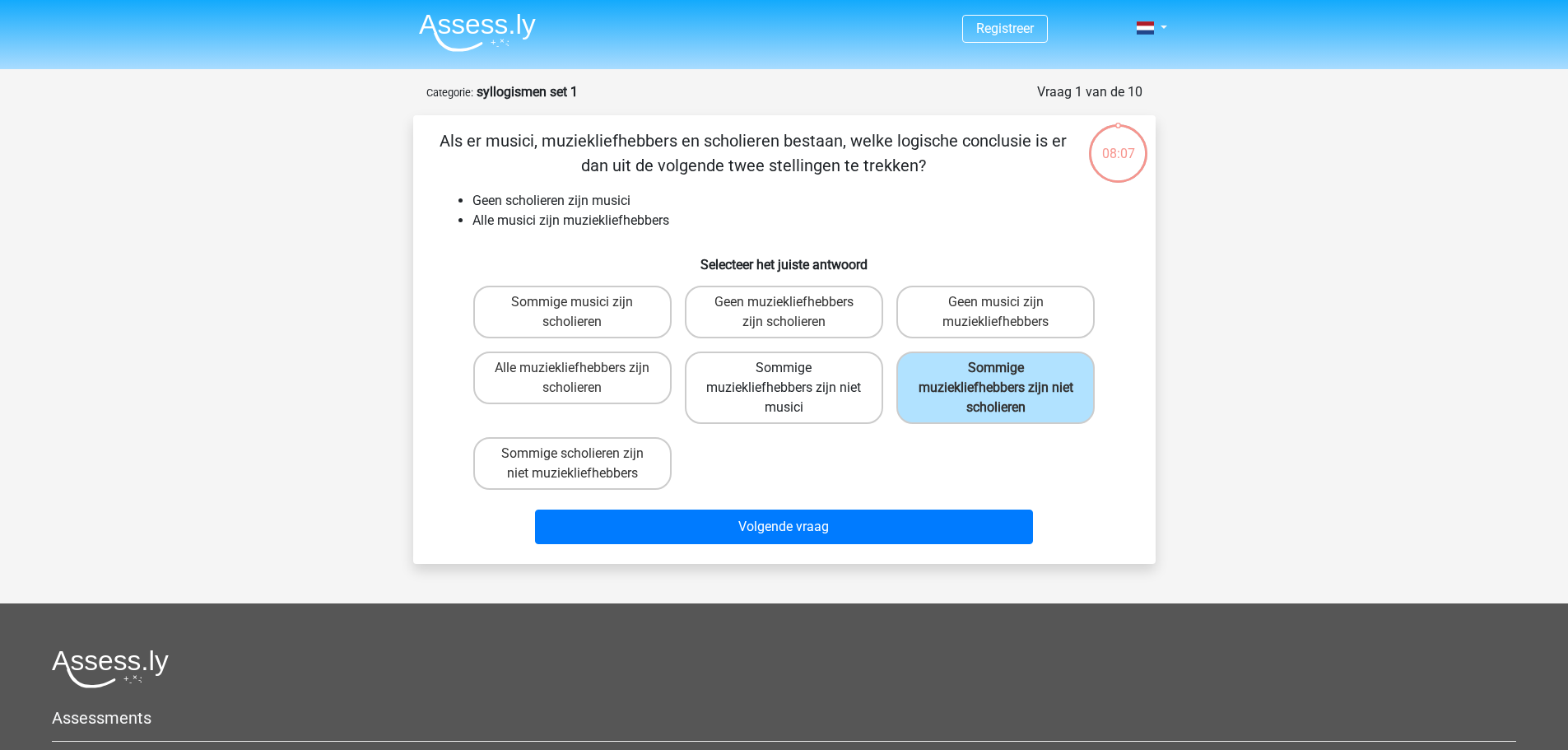
click at [855, 412] on label "Sommige muziekliefhebbers zijn niet musici" at bounding box center [784, 388] width 198 height 73
click at [795, 379] on input "Sommige muziekliefhebbers zijn niet musici" at bounding box center [789, 373] width 11 height 11
radio input "true"
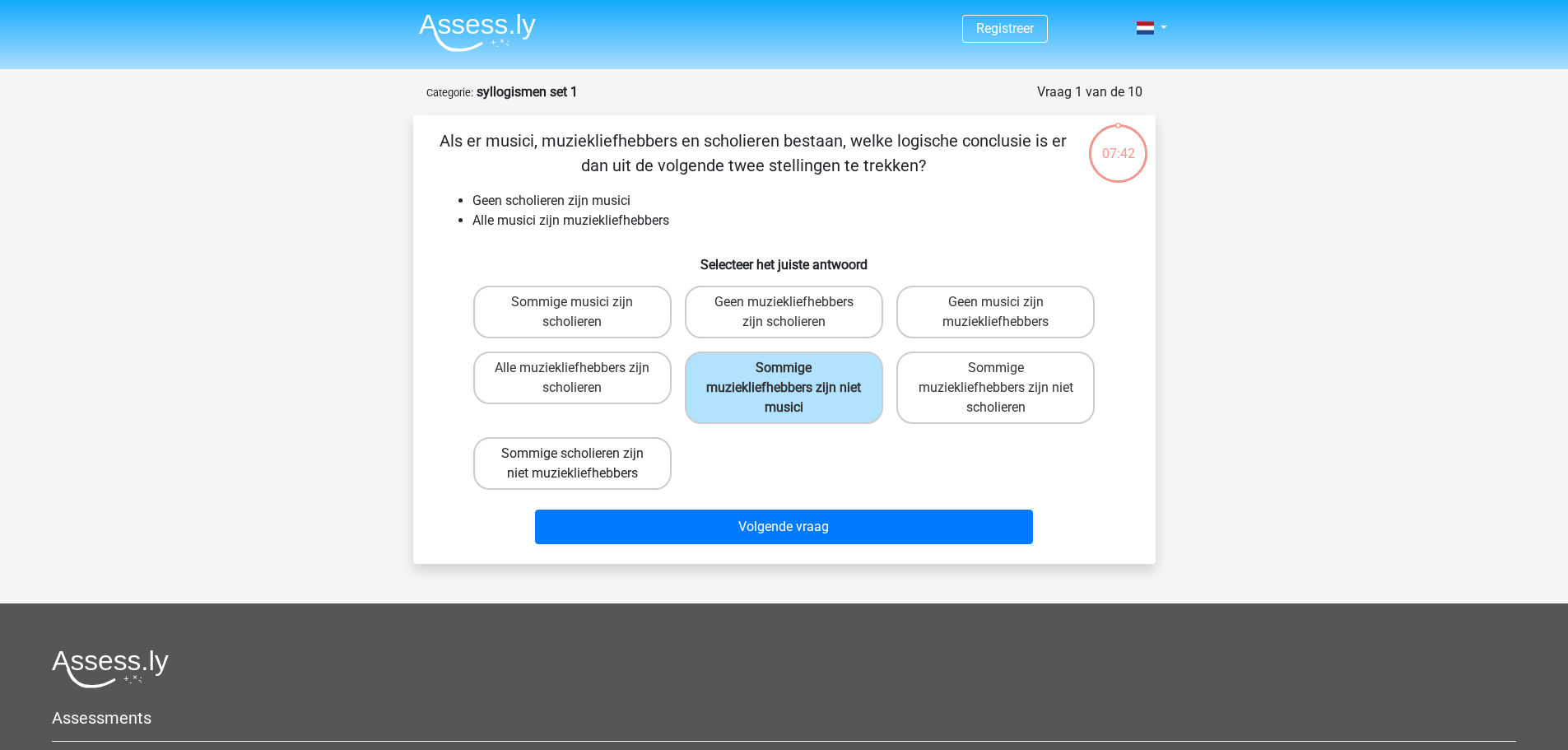
click at [619, 460] on label "Sommige scholieren zijn niet muziekliefhebbers" at bounding box center [572, 463] width 198 height 52
click at [583, 460] on input "Sommige scholieren zijn niet muziekliefhebbers" at bounding box center [577, 459] width 11 height 11
radio input "true"
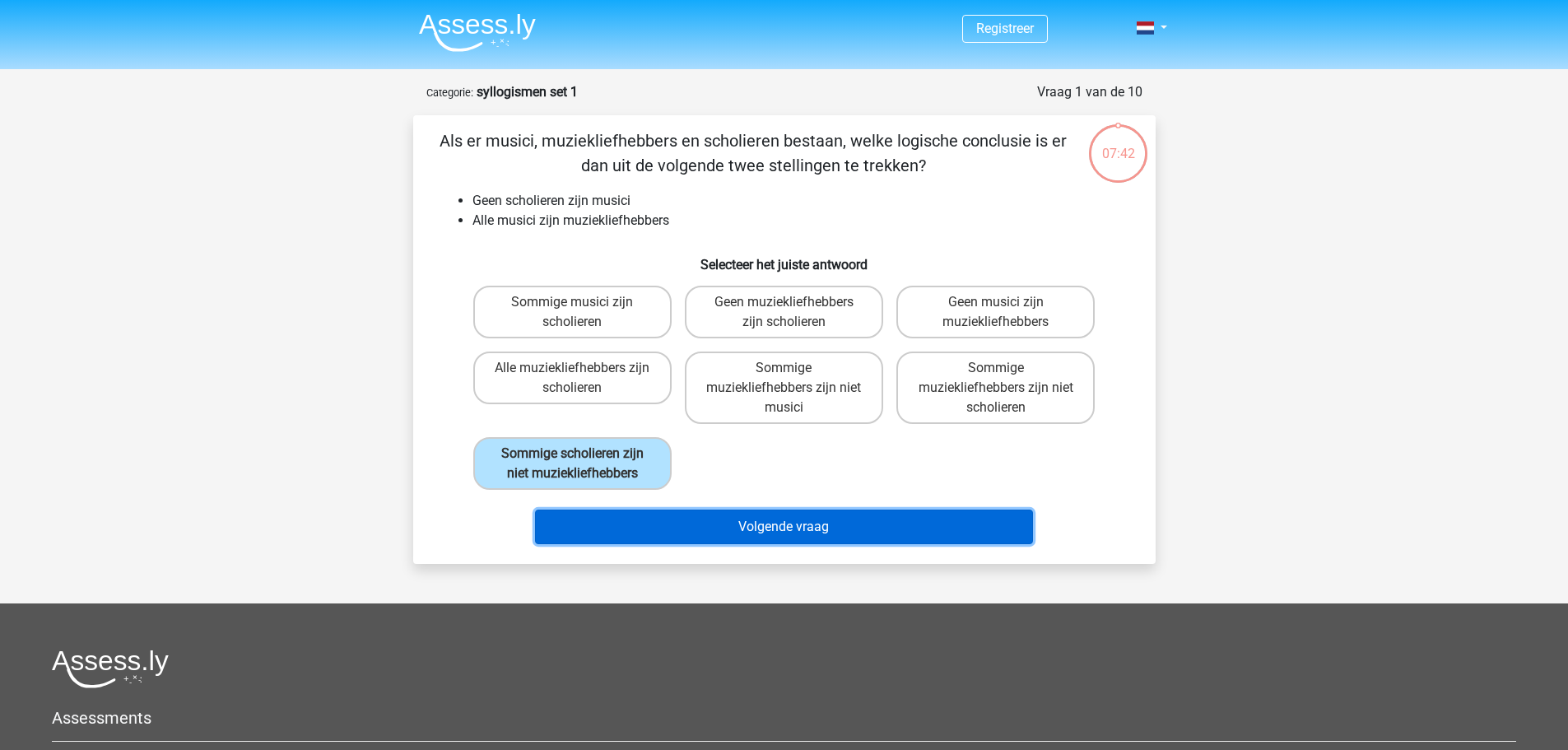
click at [724, 517] on button "Volgende vraag" at bounding box center [784, 527] width 498 height 35
